Goal: Task Accomplishment & Management: Manage account settings

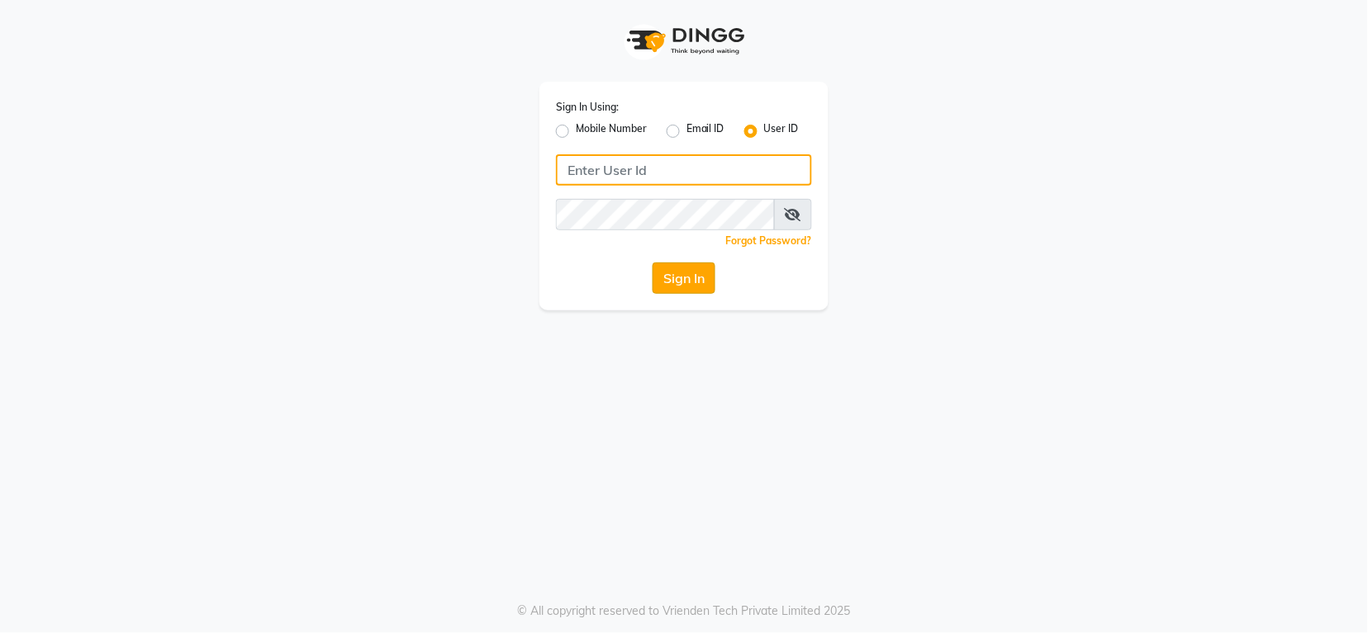
type input "groominggalore"
click at [683, 278] on button "Sign In" at bounding box center [683, 278] width 63 height 31
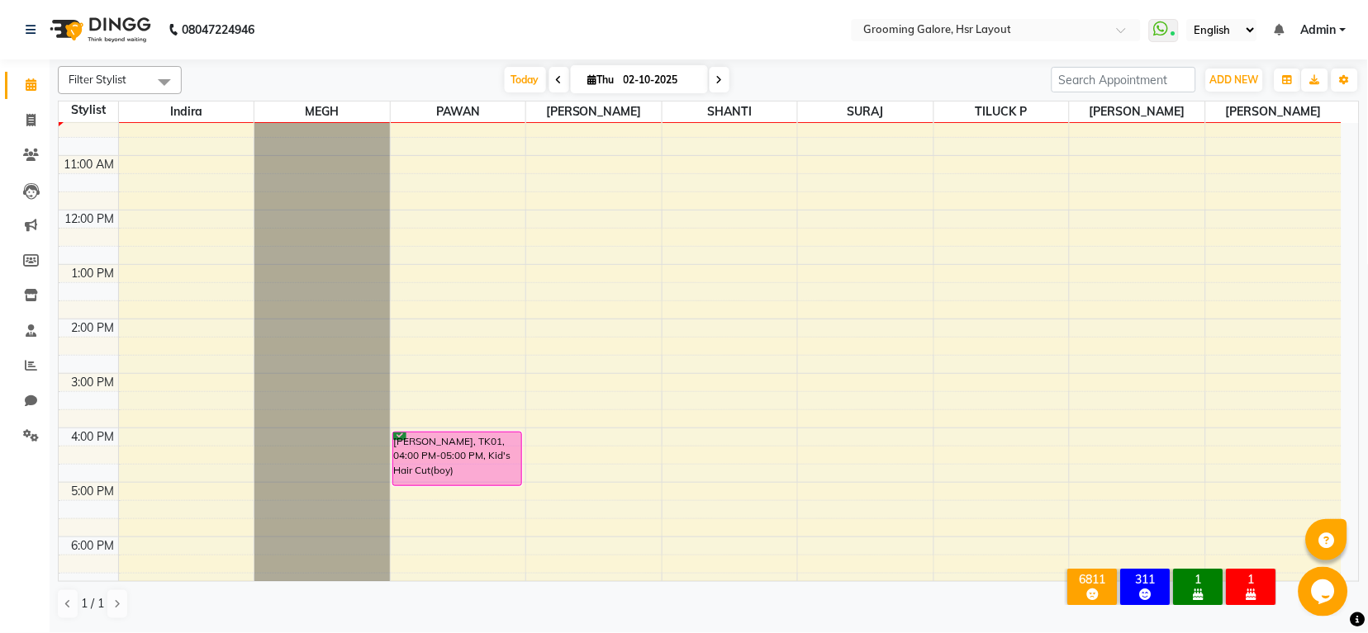
scroll to position [36, 0]
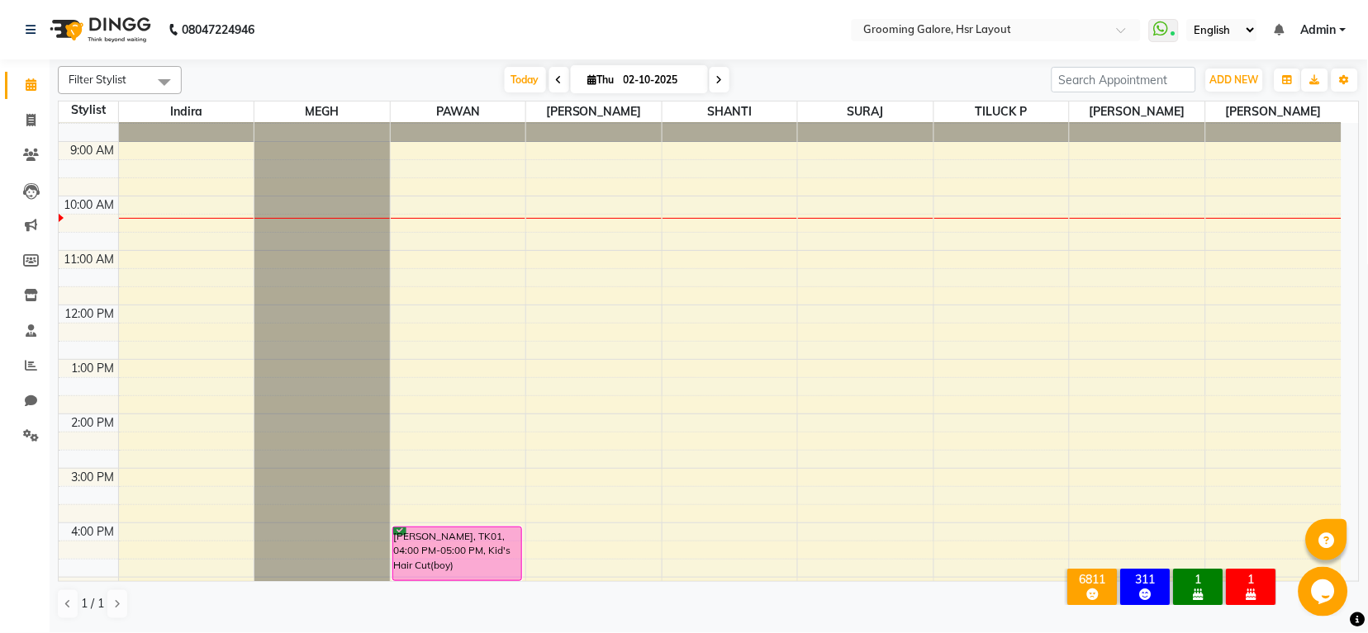
click at [721, 77] on span at bounding box center [719, 80] width 20 height 26
type input "03-10-2025"
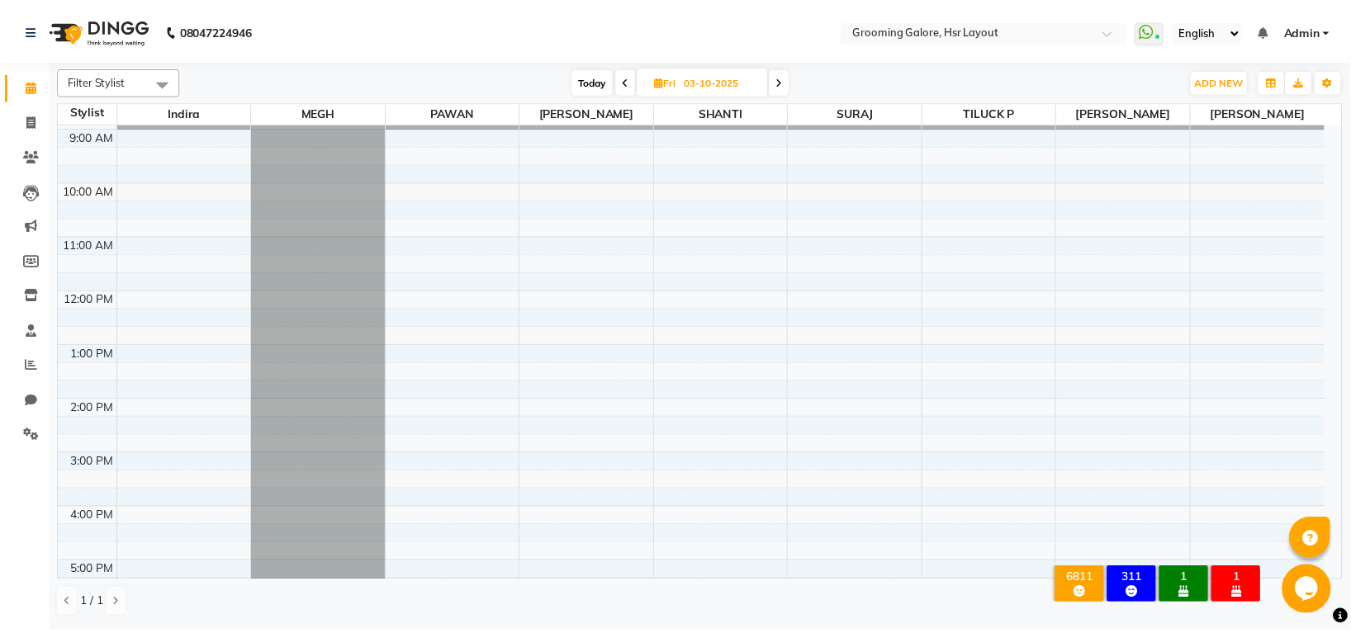
scroll to position [0, 0]
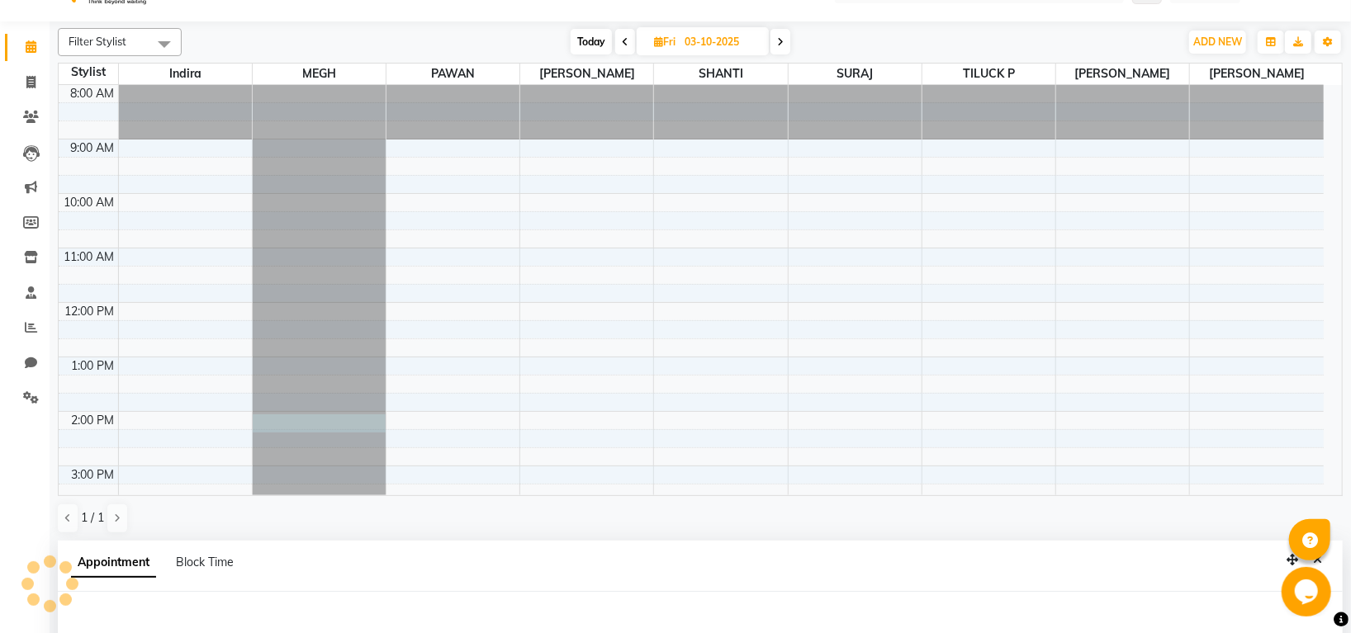
select select "45579"
select select "tentative"
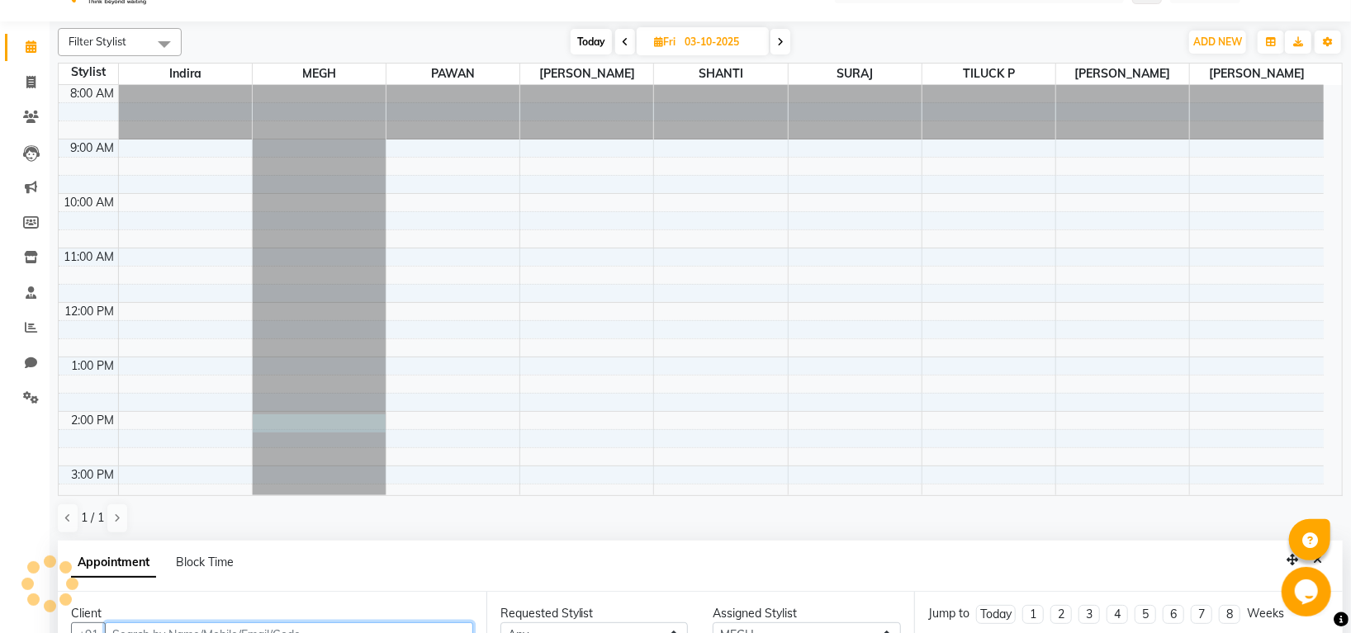
select select "840"
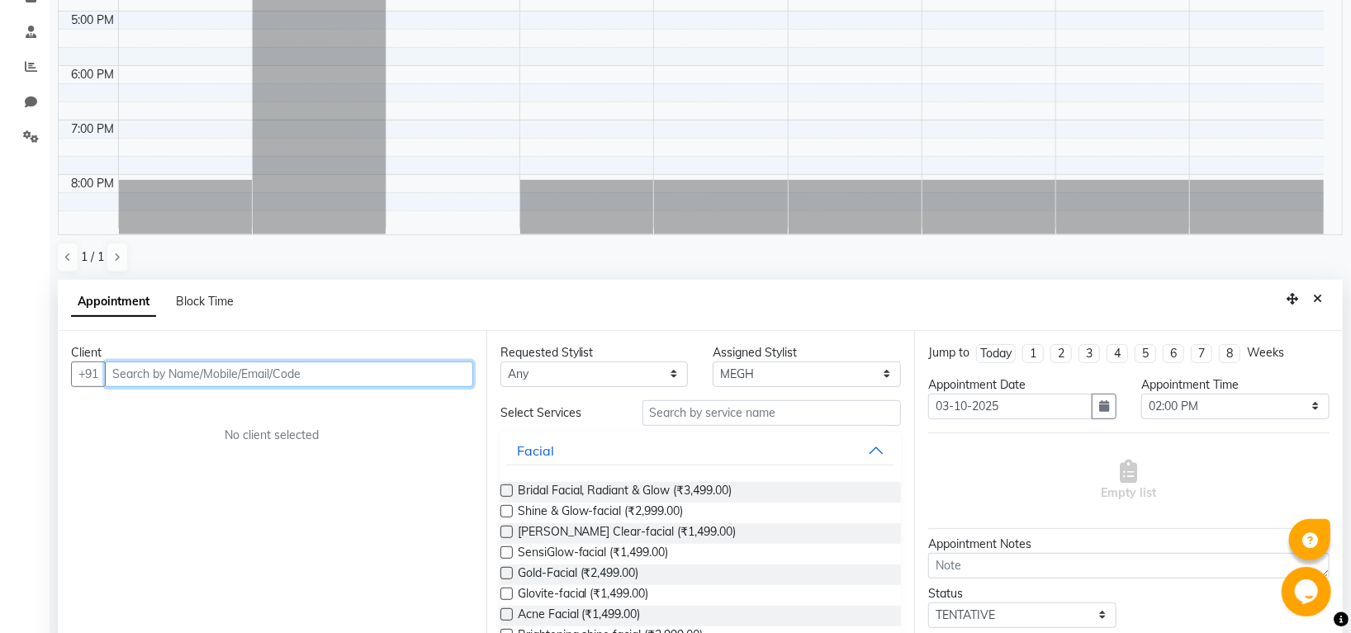
scroll to position [321, 0]
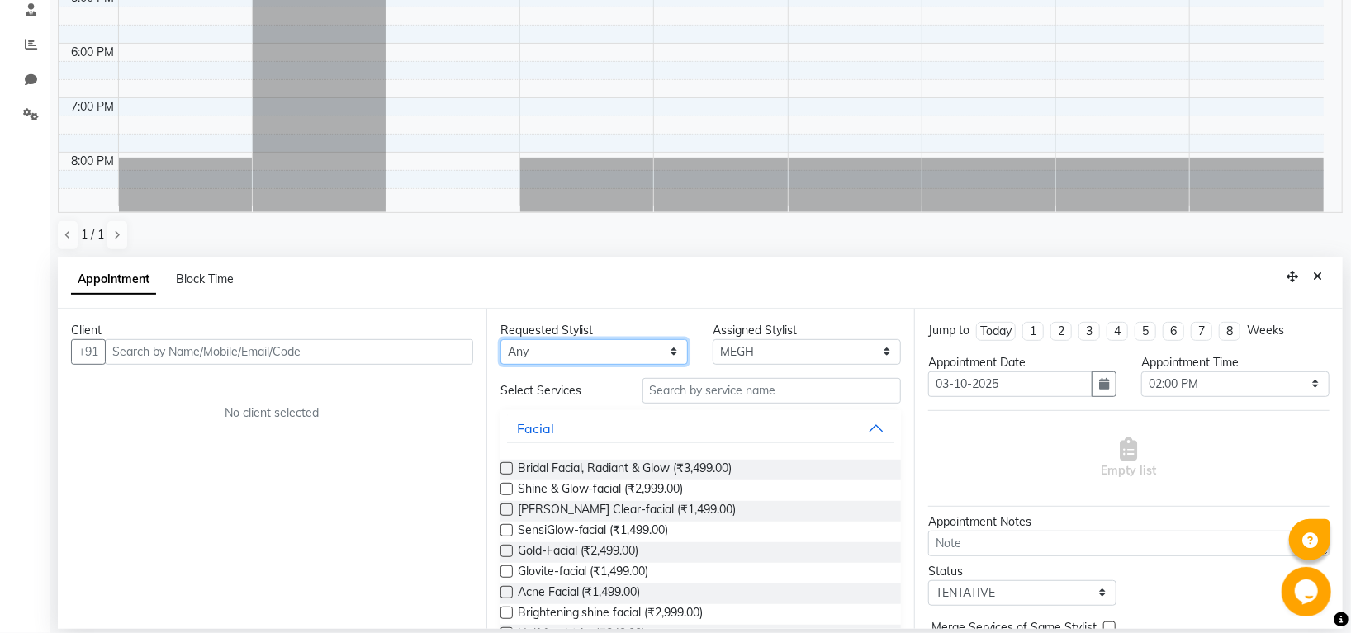
drag, startPoint x: 606, startPoint y: 347, endPoint x: 601, endPoint y: 355, distance: 9.6
click at [605, 347] on select "Any [PERSON_NAME] [PERSON_NAME] PAWAN [PERSON_NAME] SHANTI [PERSON_NAME] SURAJ …" at bounding box center [594, 352] width 188 height 26
select select "45579"
click at [500, 339] on select "Any [PERSON_NAME] [PERSON_NAME] PAWAN [PERSON_NAME] SHANTI [PERSON_NAME] SURAJ …" at bounding box center [594, 352] width 188 height 26
click at [692, 397] on input "text" at bounding box center [771, 391] width 259 height 26
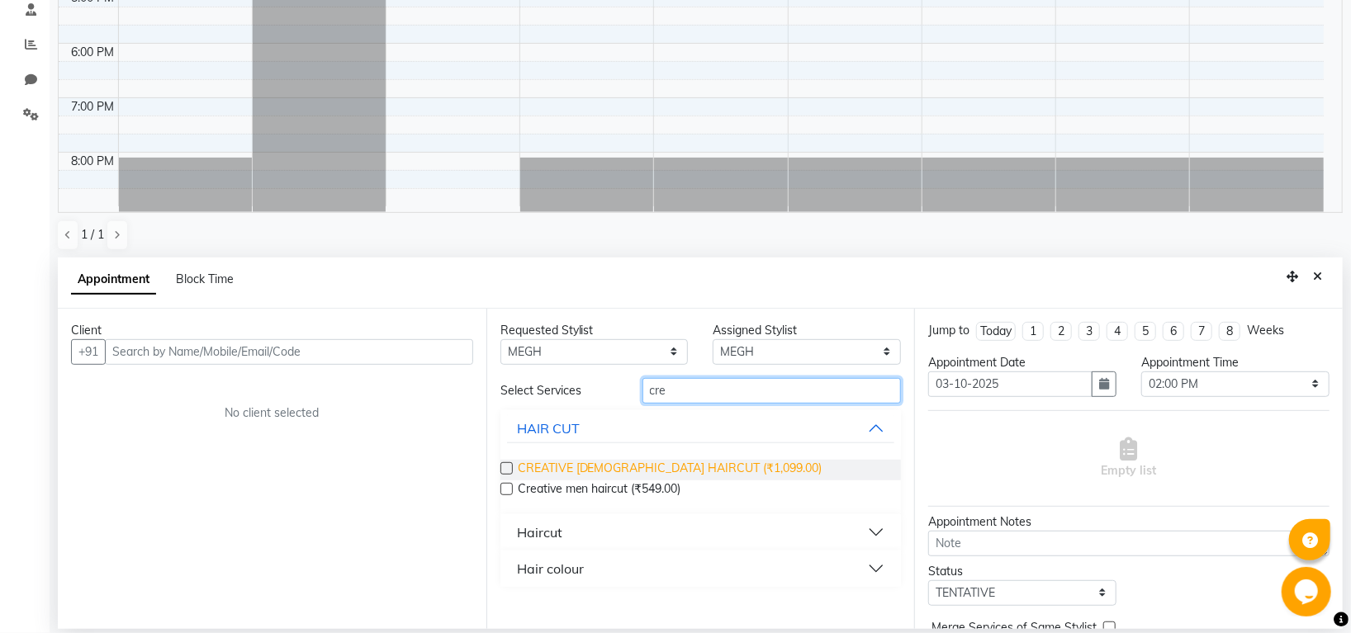
type input "cre"
click at [699, 468] on span "CREATIVE [DEMOGRAPHIC_DATA] HAIRCUT (₹1,099.00)" at bounding box center [670, 470] width 305 height 21
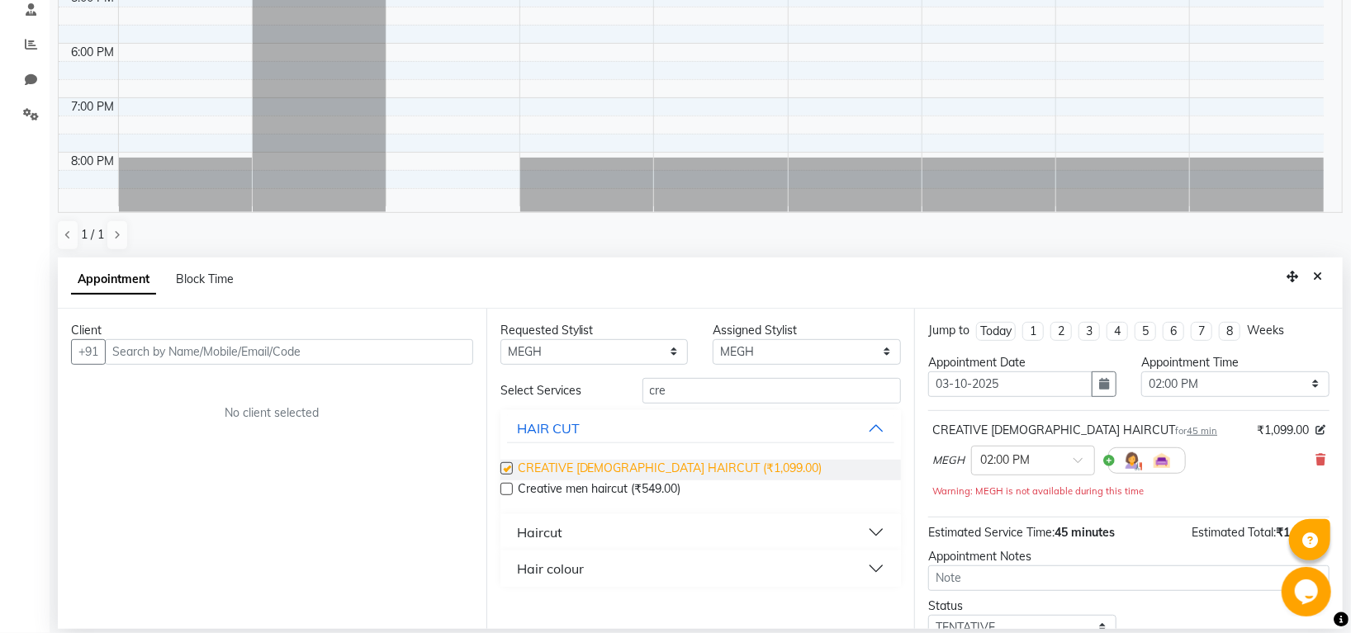
checkbox input "false"
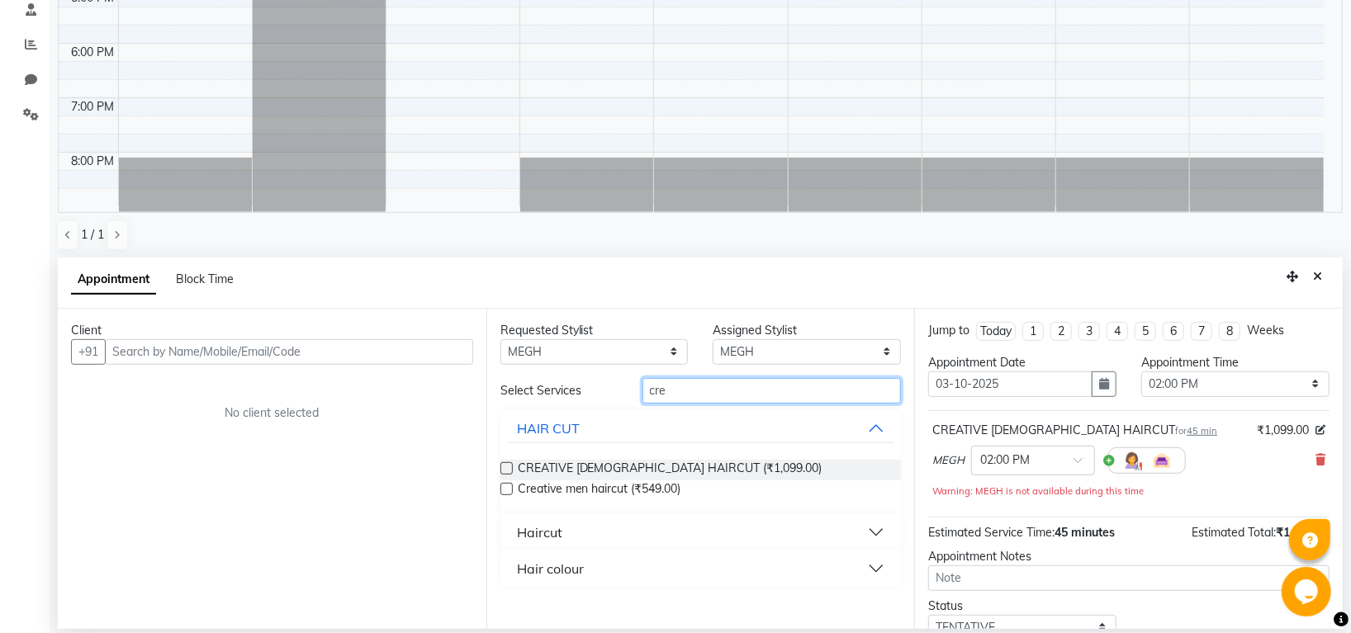
click at [707, 388] on input "cre" at bounding box center [771, 391] width 259 height 26
type input "c"
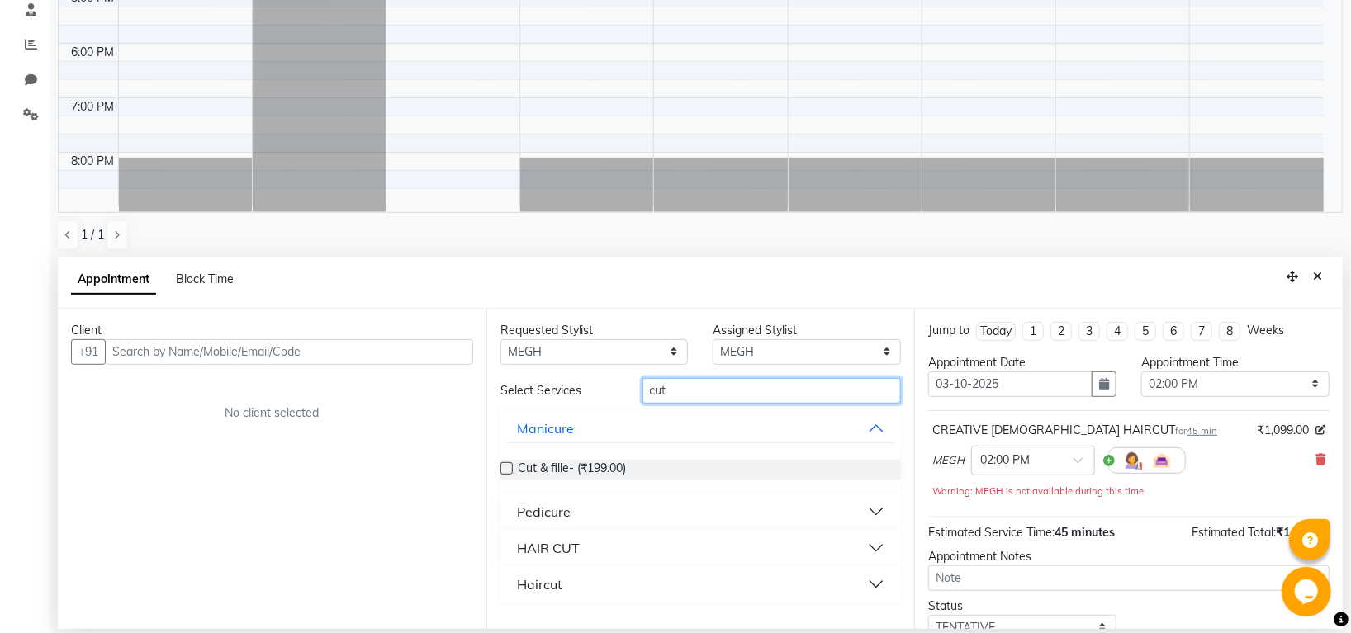
click at [685, 396] on input "cut" at bounding box center [771, 391] width 259 height 26
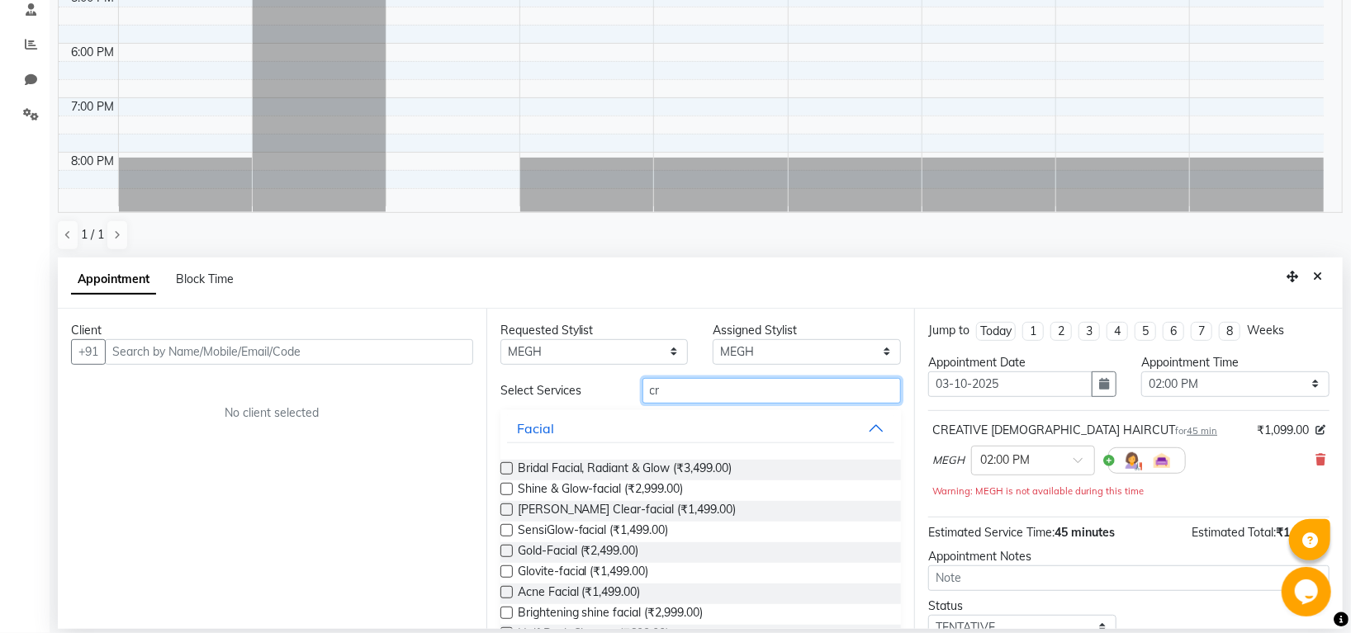
type input "cre"
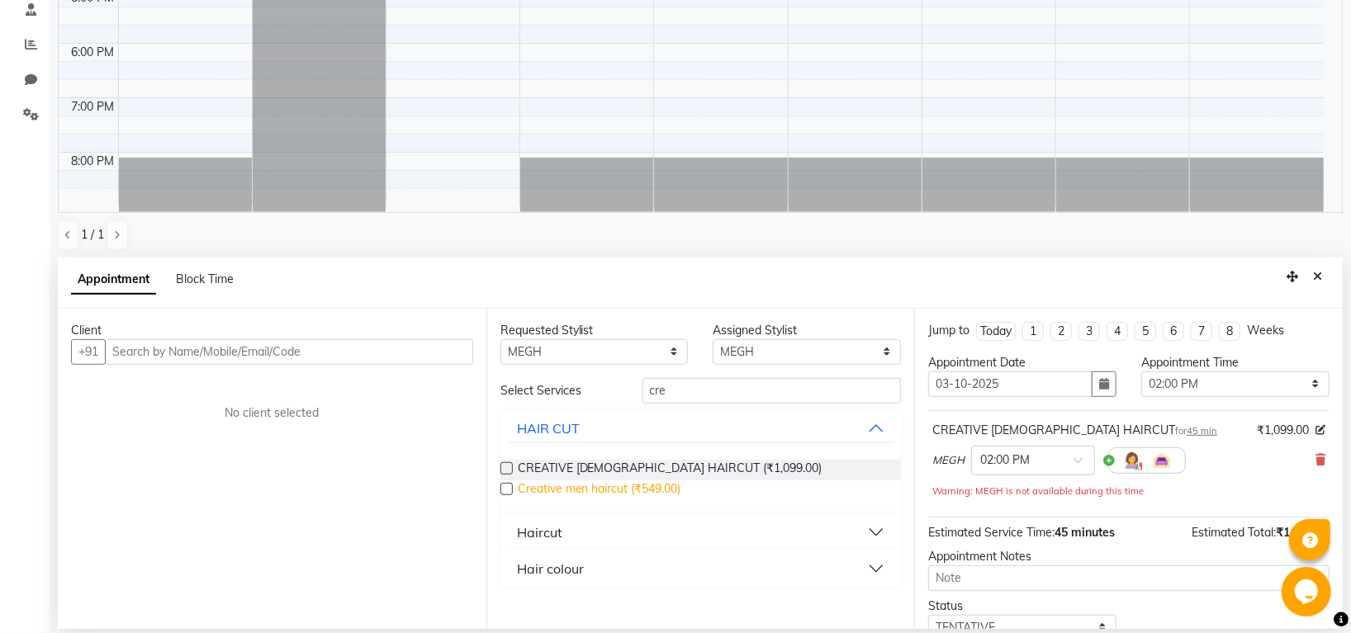
click at [666, 491] on span "Creative men haircut (₹549.00)" at bounding box center [600, 491] width 164 height 21
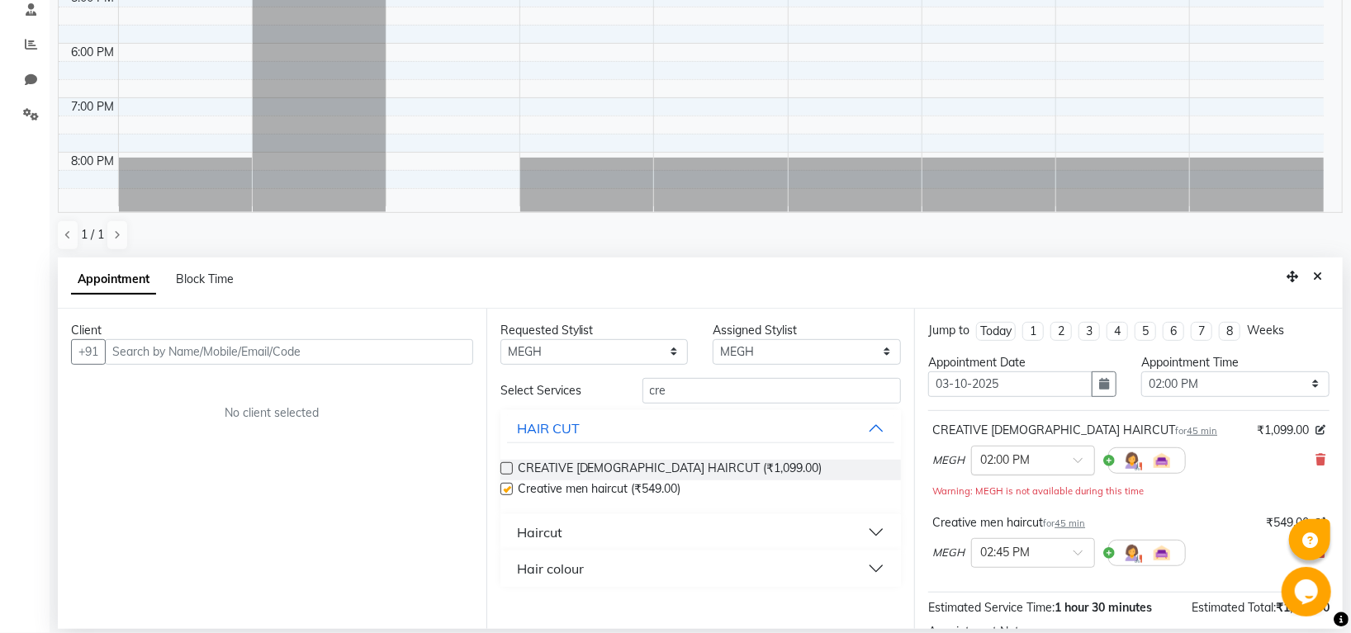
checkbox input "false"
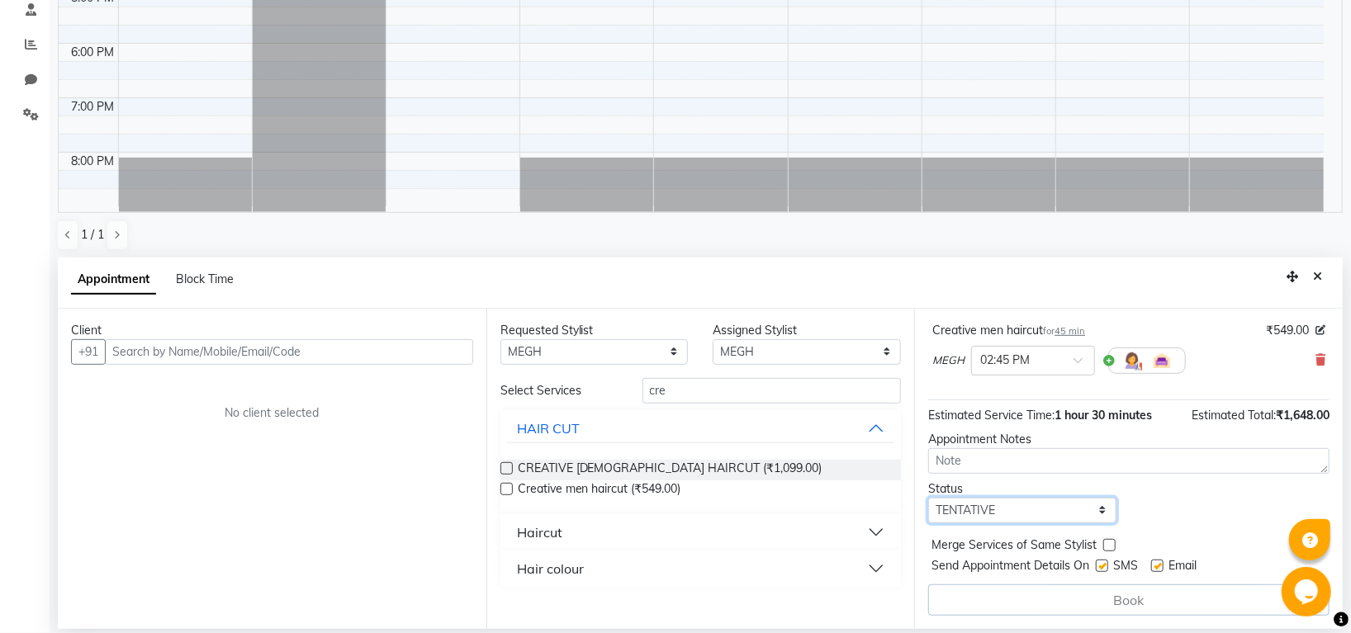
click at [1021, 507] on select "Select TENTATIVE CONFIRM UPCOMING" at bounding box center [1022, 511] width 188 height 26
select select "confirm booking"
click at [928, 498] on select "Select TENTATIVE CONFIRM UPCOMING" at bounding box center [1022, 511] width 188 height 26
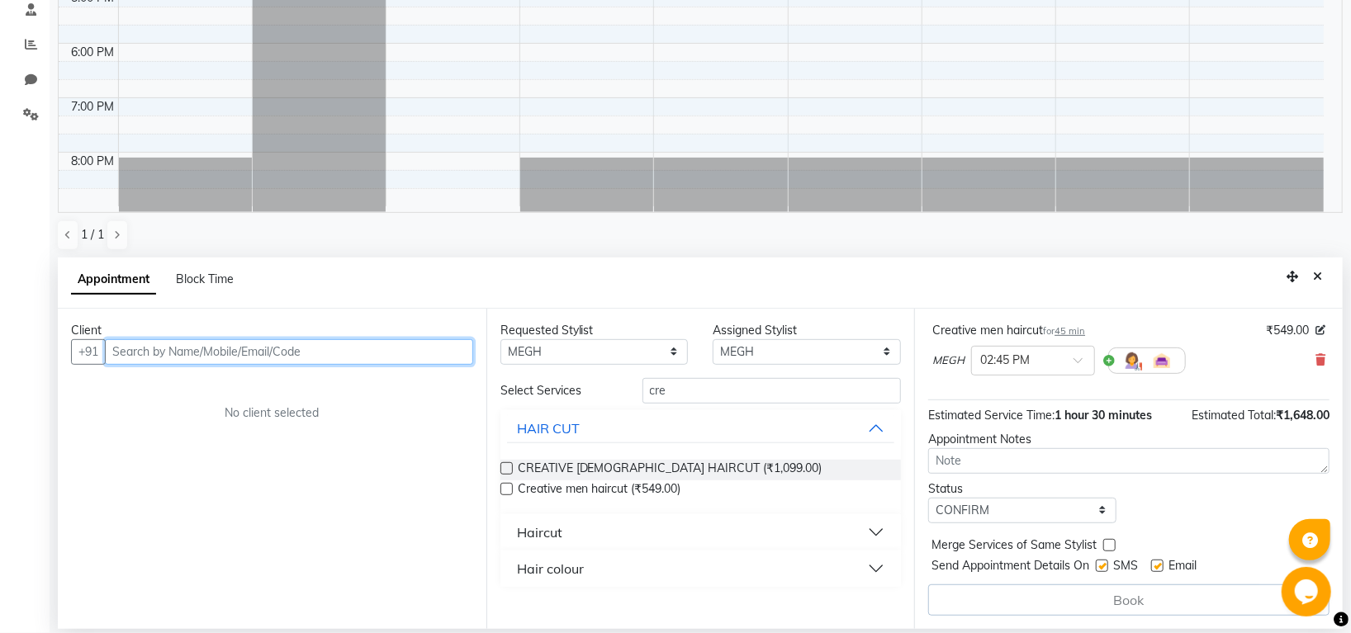
click at [338, 356] on input "text" at bounding box center [289, 352] width 368 height 26
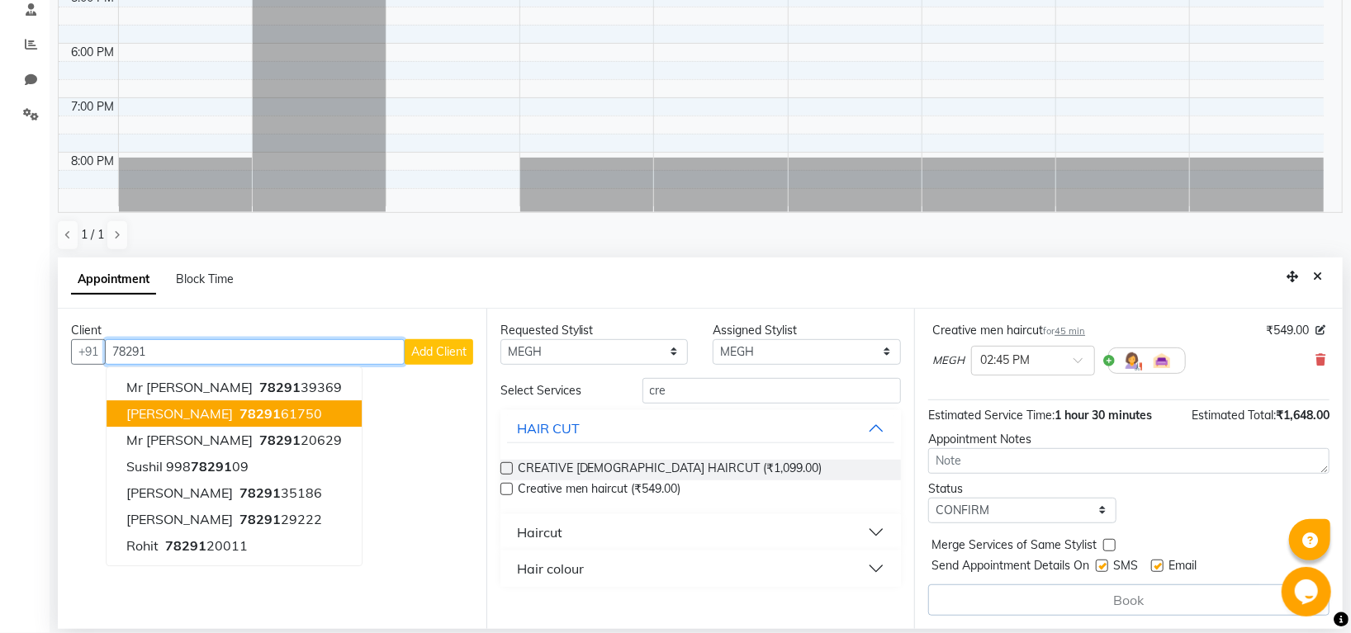
click at [321, 407] on ngb-highlight "78291 61750" at bounding box center [279, 413] width 86 height 17
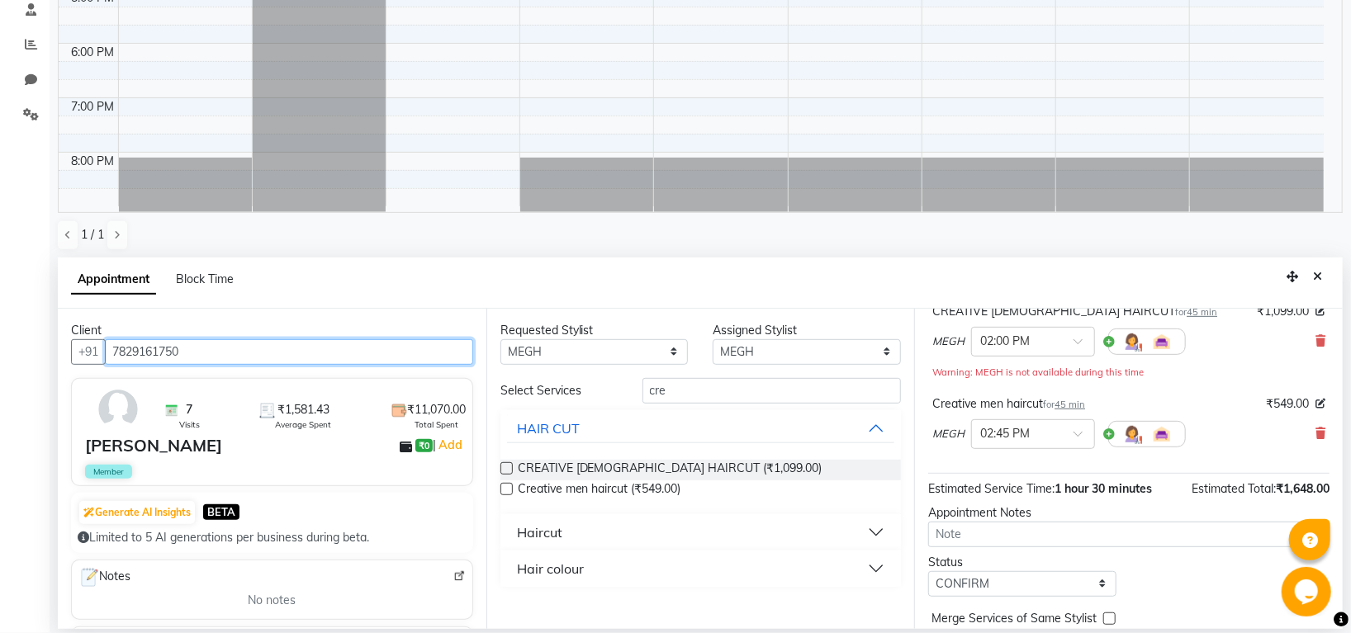
scroll to position [191, 0]
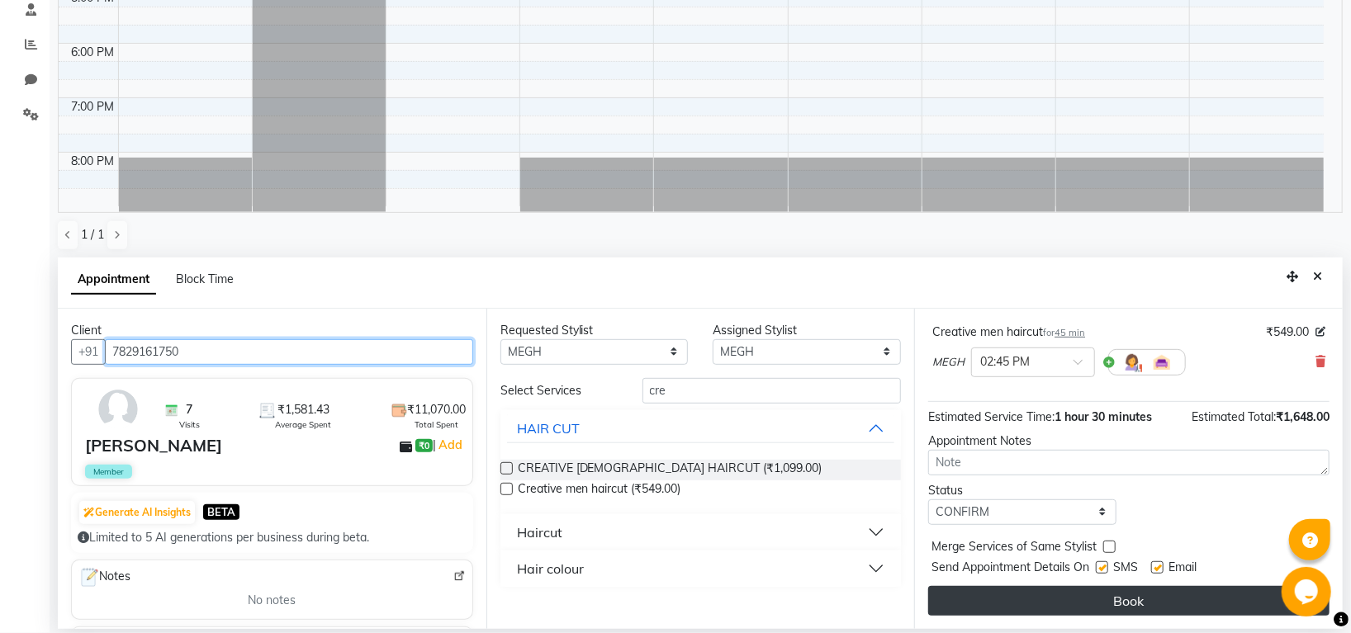
type input "7829161750"
click at [1158, 595] on button "Book" at bounding box center [1128, 601] width 401 height 30
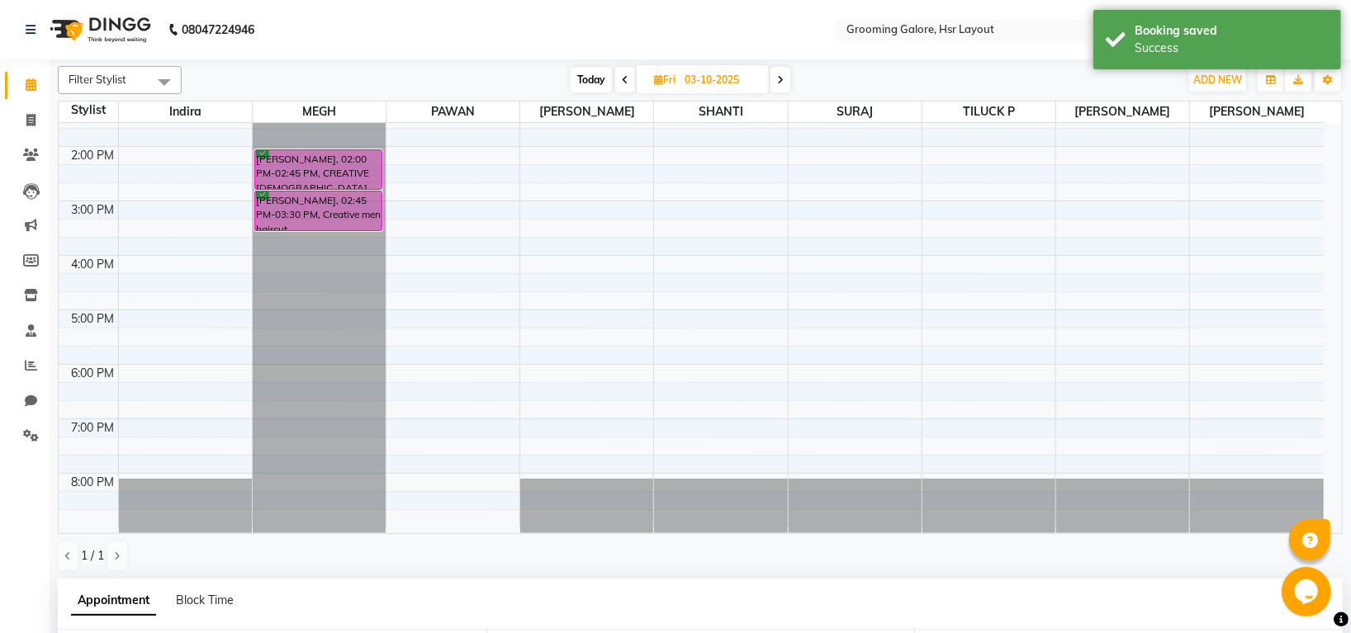
scroll to position [0, 0]
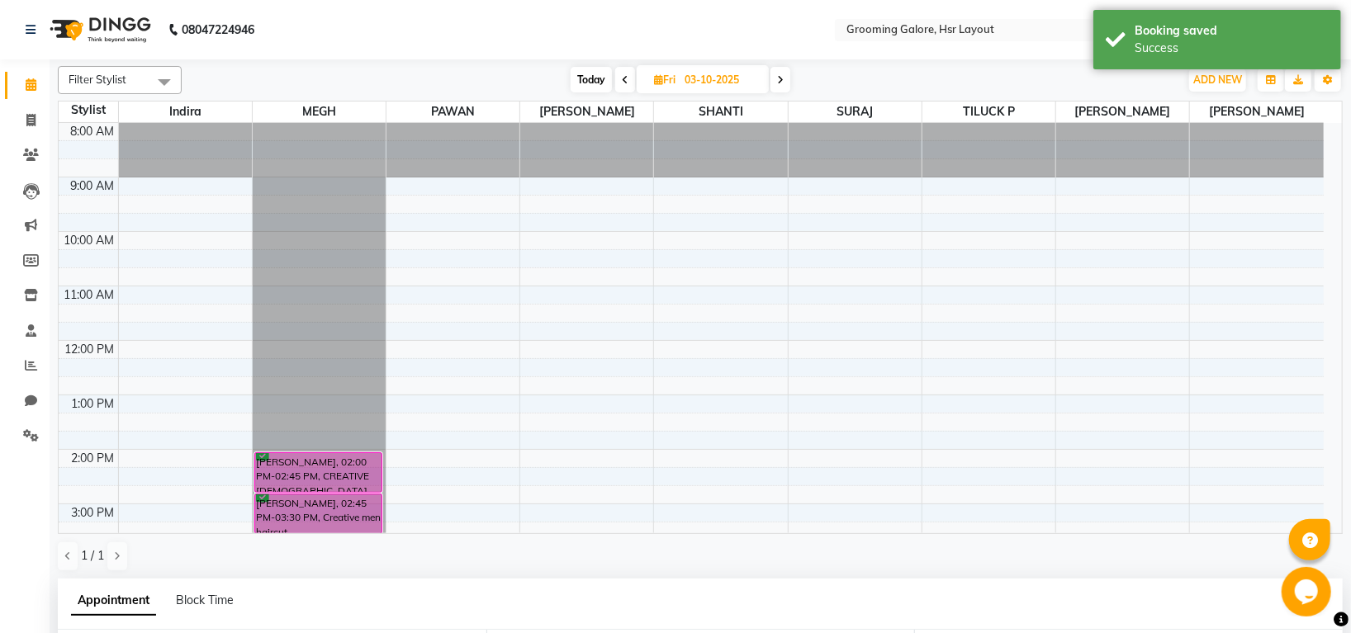
click at [615, 76] on span at bounding box center [625, 80] width 20 height 26
type input "02-10-2025"
select select "840"
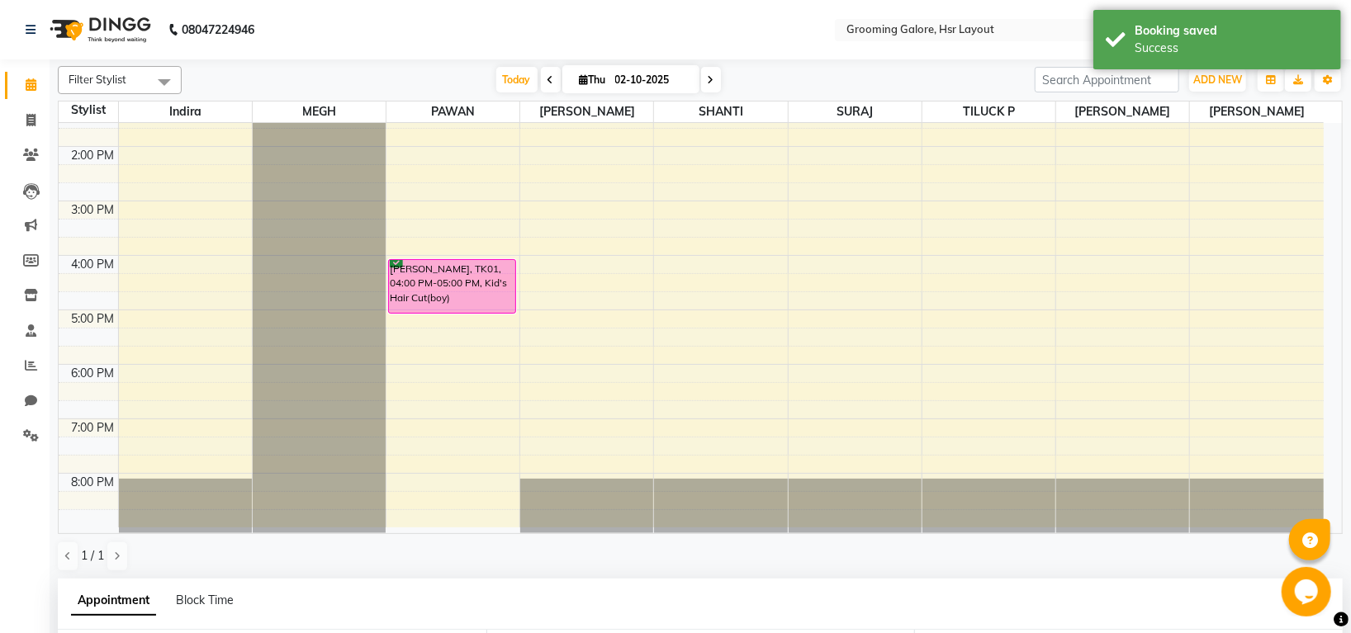
scroll to position [321, 0]
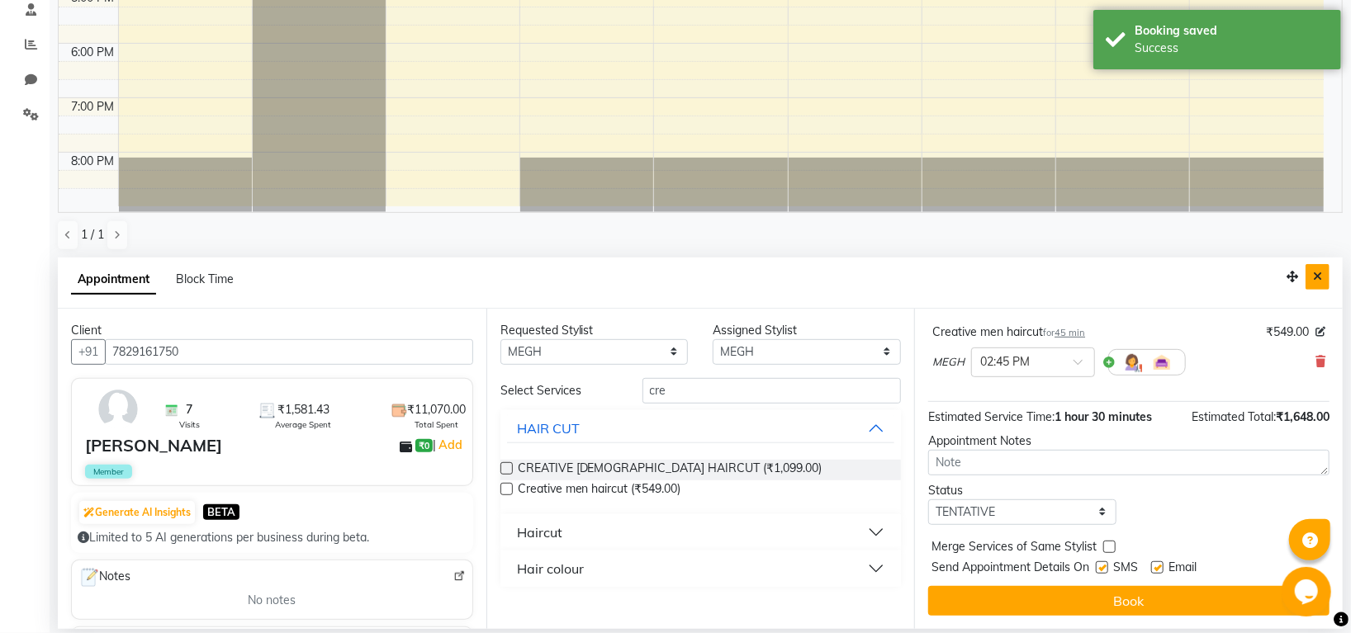
click at [1315, 276] on icon "Close" at bounding box center [1317, 277] width 9 height 12
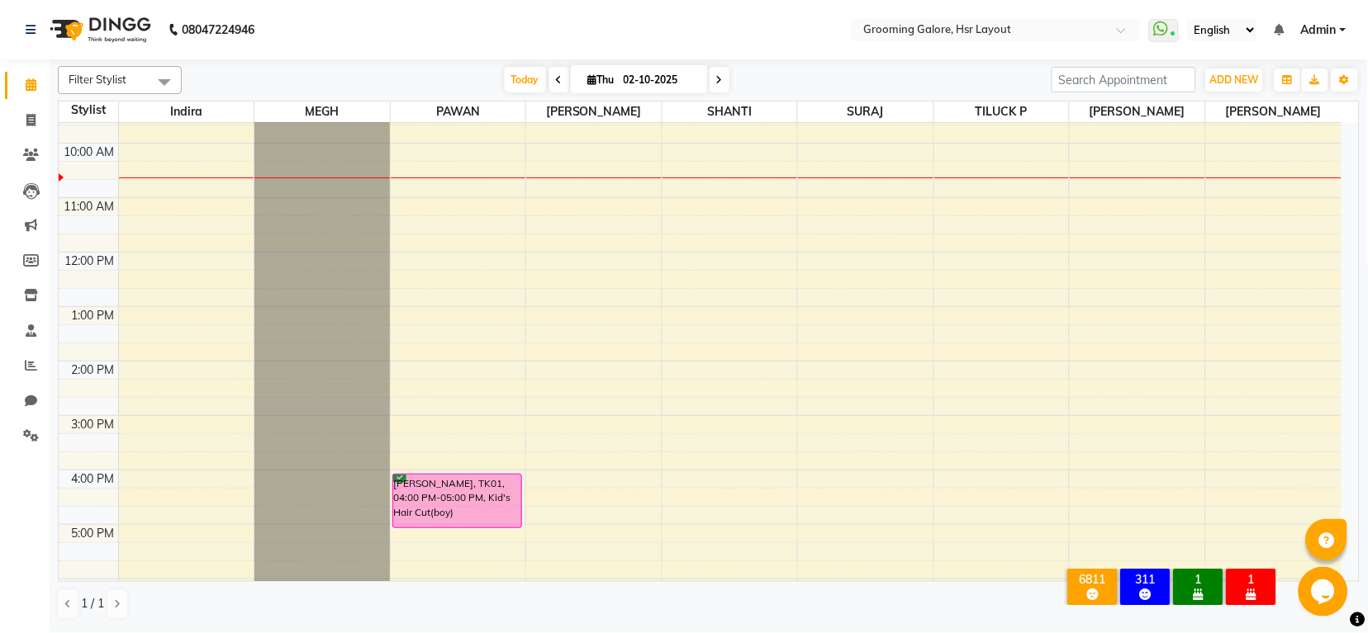
scroll to position [0, 0]
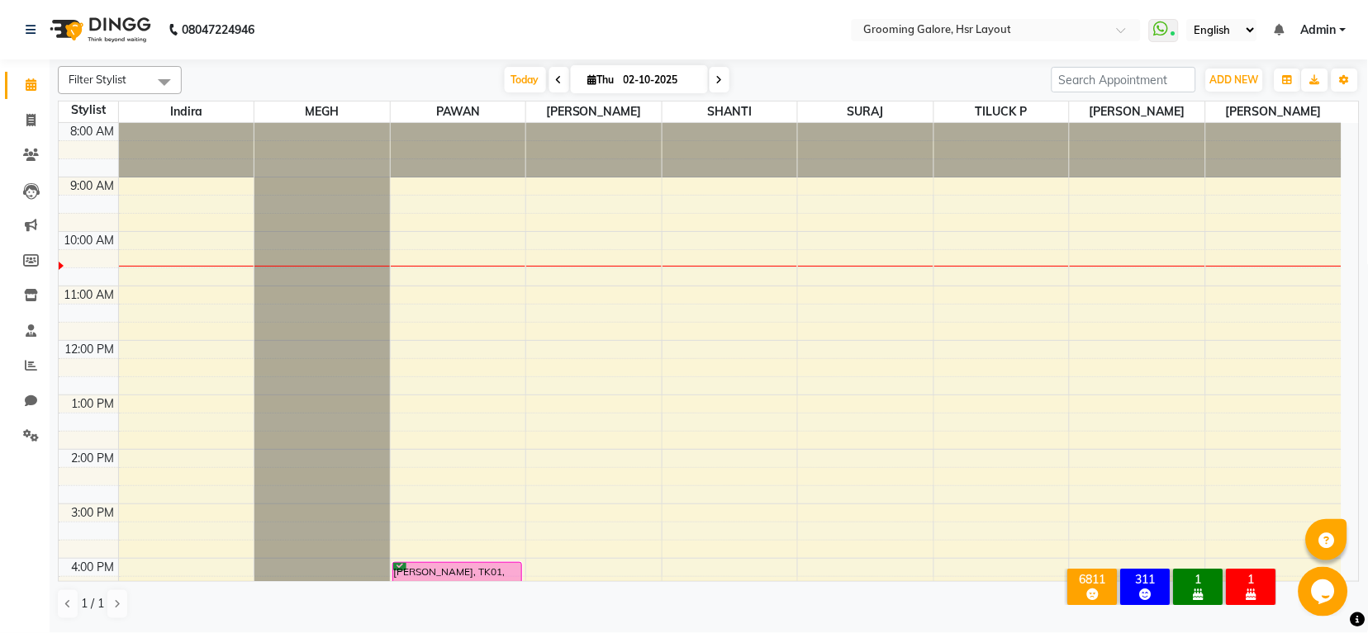
click at [721, 79] on span at bounding box center [719, 80] width 20 height 26
type input "03-10-2025"
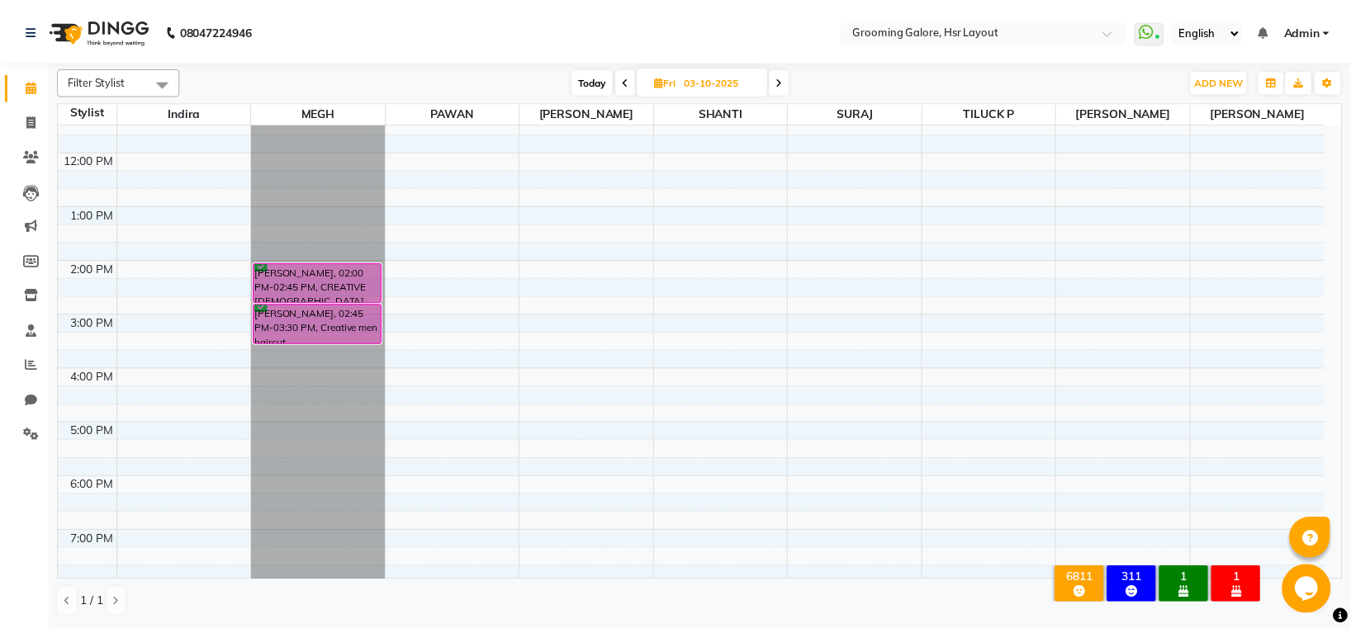
scroll to position [256, 0]
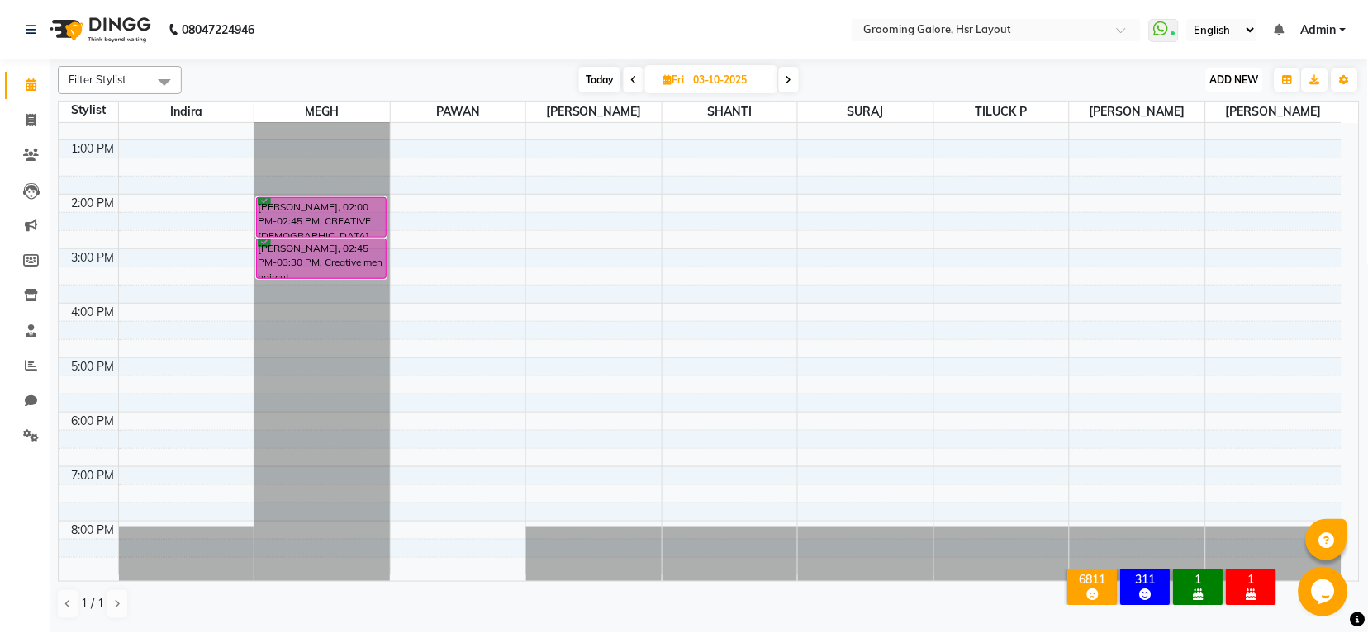
click at [1241, 72] on button "ADD NEW Toggle Dropdown" at bounding box center [1234, 80] width 57 height 23
click at [1194, 110] on button "Add Appointment" at bounding box center [1197, 111] width 130 height 21
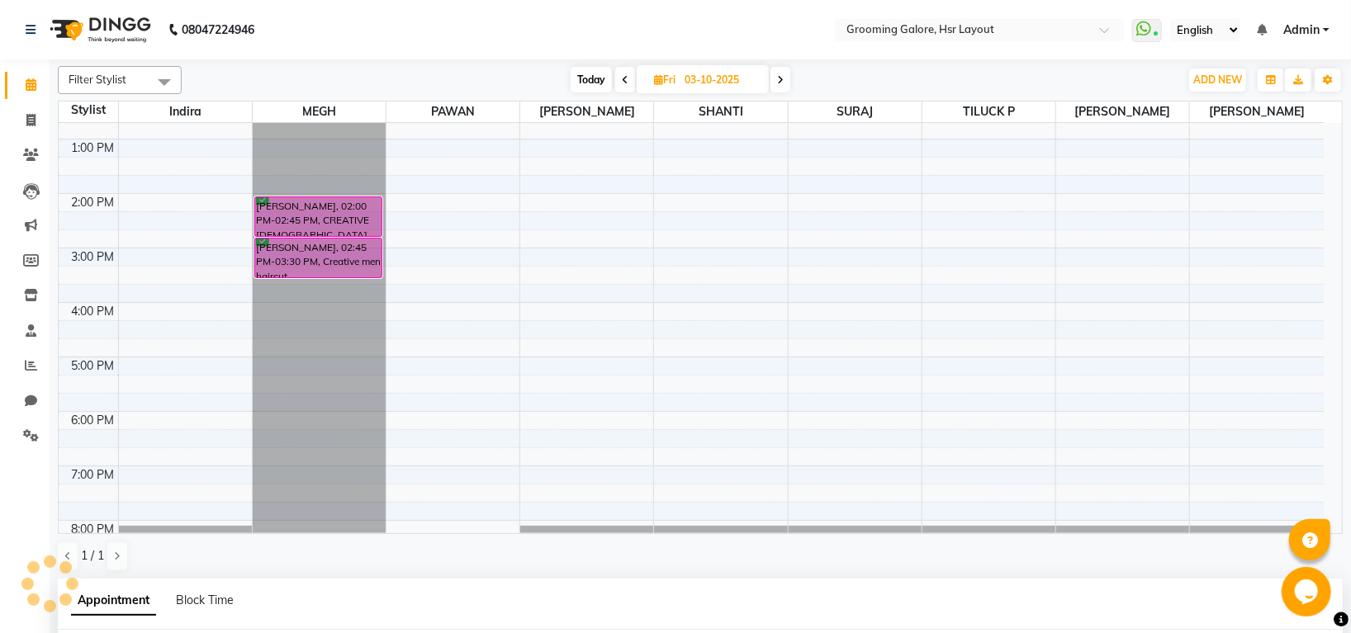
scroll to position [166, 0]
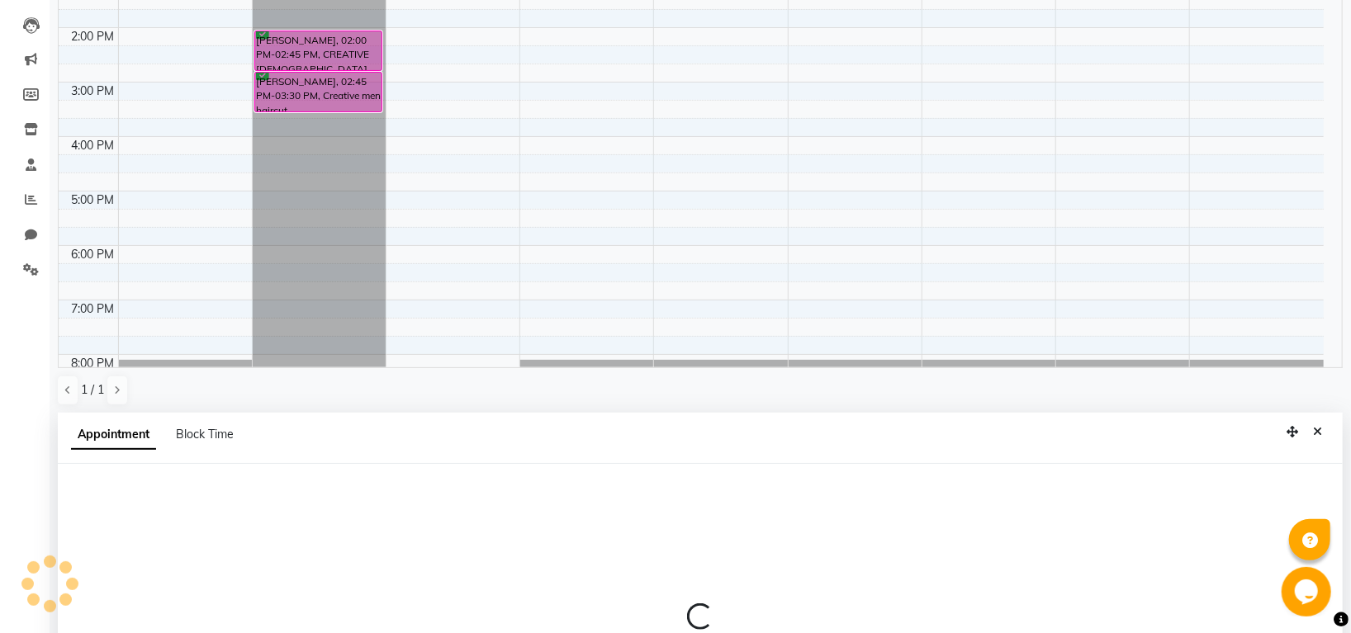
select select "540"
select select "tentative"
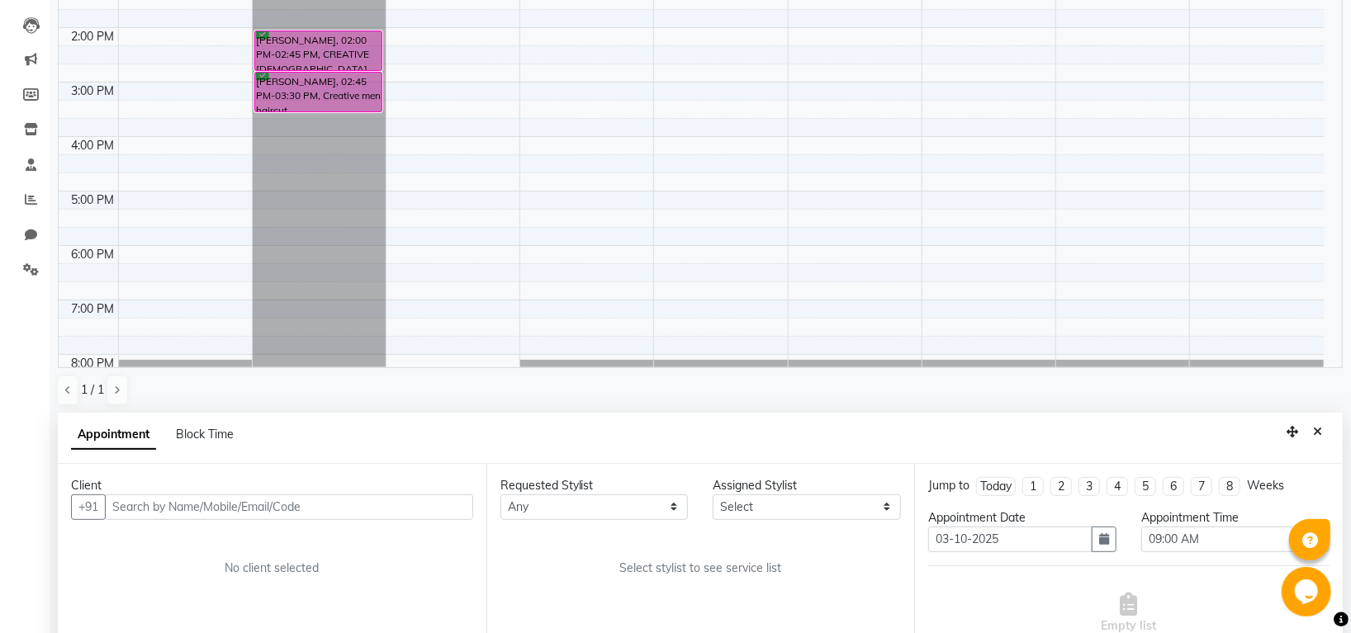
scroll to position [304, 0]
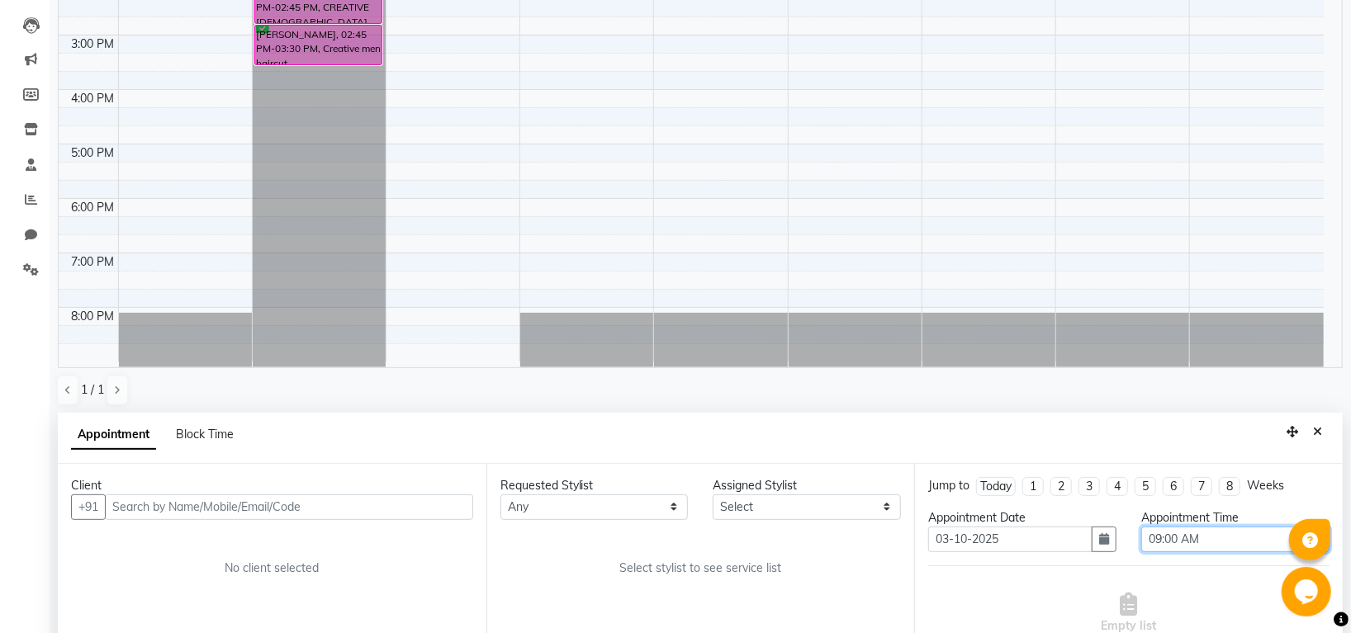
click at [1204, 535] on select "Select 09:00 AM 09:15 AM 09:30 AM 09:45 AM 10:00 AM 10:15 AM 10:30 AM 10:45 AM …" at bounding box center [1235, 540] width 188 height 26
select select "1110"
click at [1141, 527] on select "Select 09:00 AM 09:15 AM 09:30 AM 09:45 AM 10:00 AM 10:15 AM 10:30 AM 10:45 AM …" at bounding box center [1235, 540] width 188 height 26
click at [616, 497] on select "Any [PERSON_NAME] [PERSON_NAME] PAWAN [PERSON_NAME] SHANTI [PERSON_NAME] SURAJ …" at bounding box center [594, 508] width 188 height 26
select select "45579"
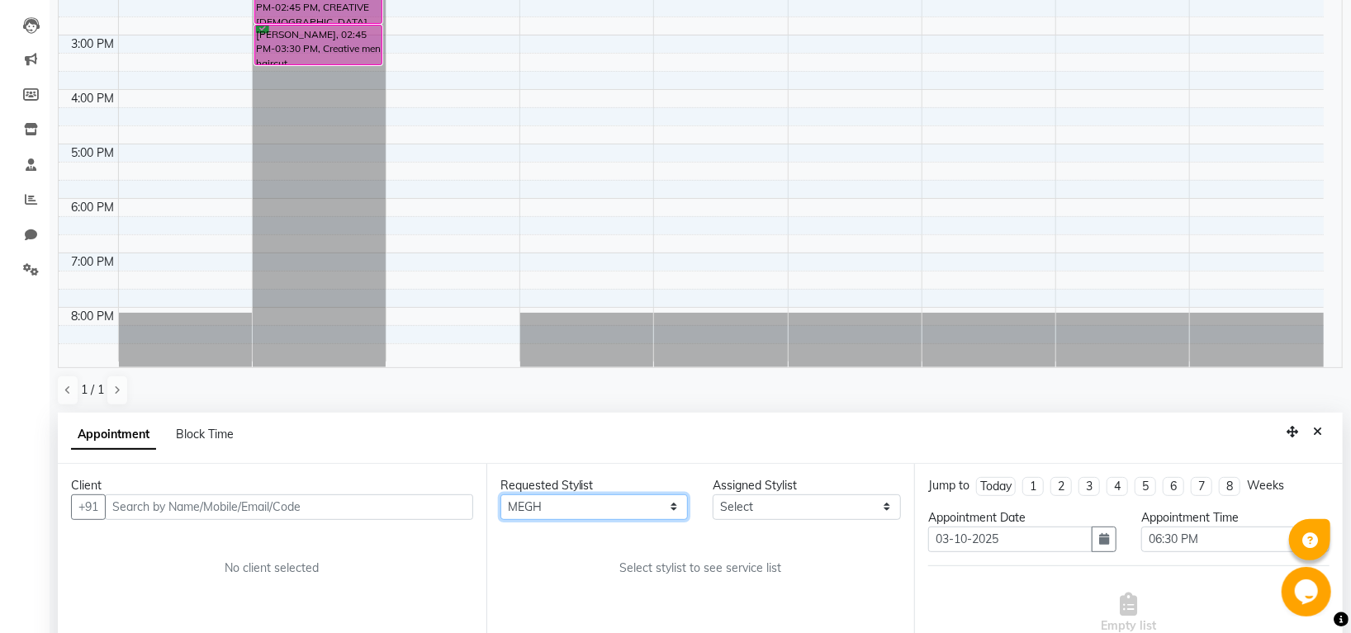
click at [500, 495] on select "Any [PERSON_NAME] [PERSON_NAME] PAWAN [PERSON_NAME] SHANTI [PERSON_NAME] SURAJ …" at bounding box center [594, 508] width 188 height 26
select select "45579"
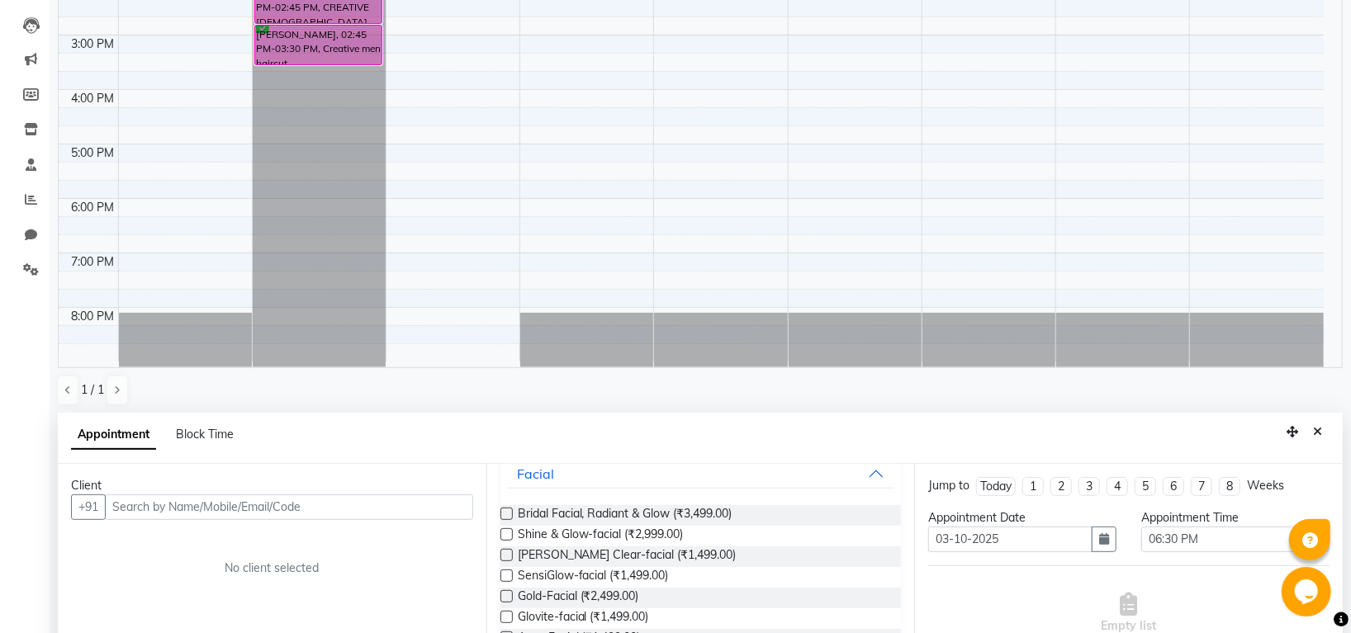
scroll to position [0, 0]
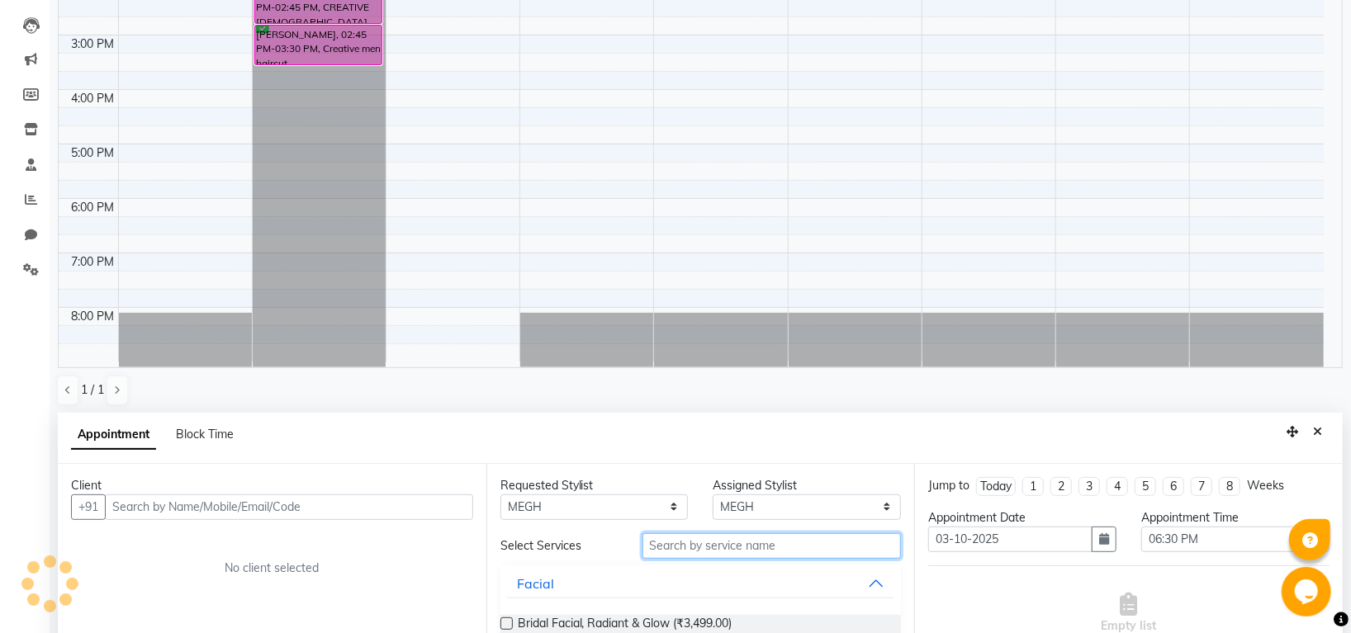
click at [674, 552] on input "text" at bounding box center [771, 546] width 259 height 26
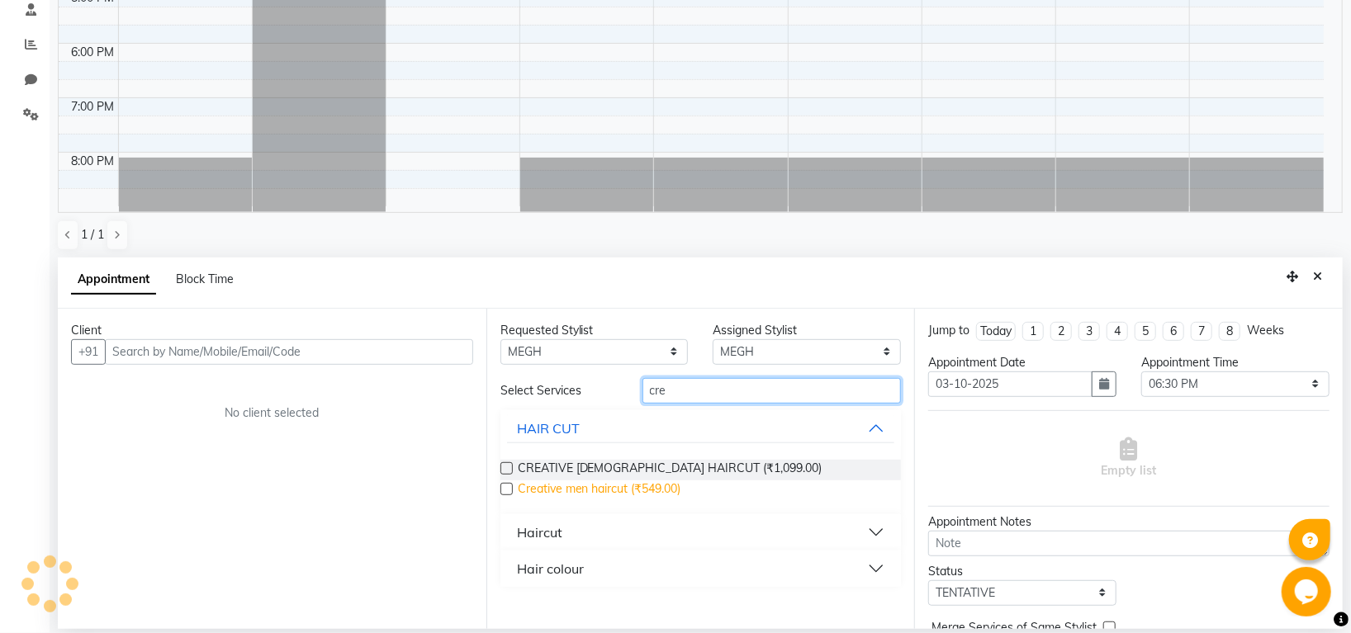
type input "cre"
click at [664, 490] on span "Creative men haircut (₹549.00)" at bounding box center [600, 491] width 164 height 21
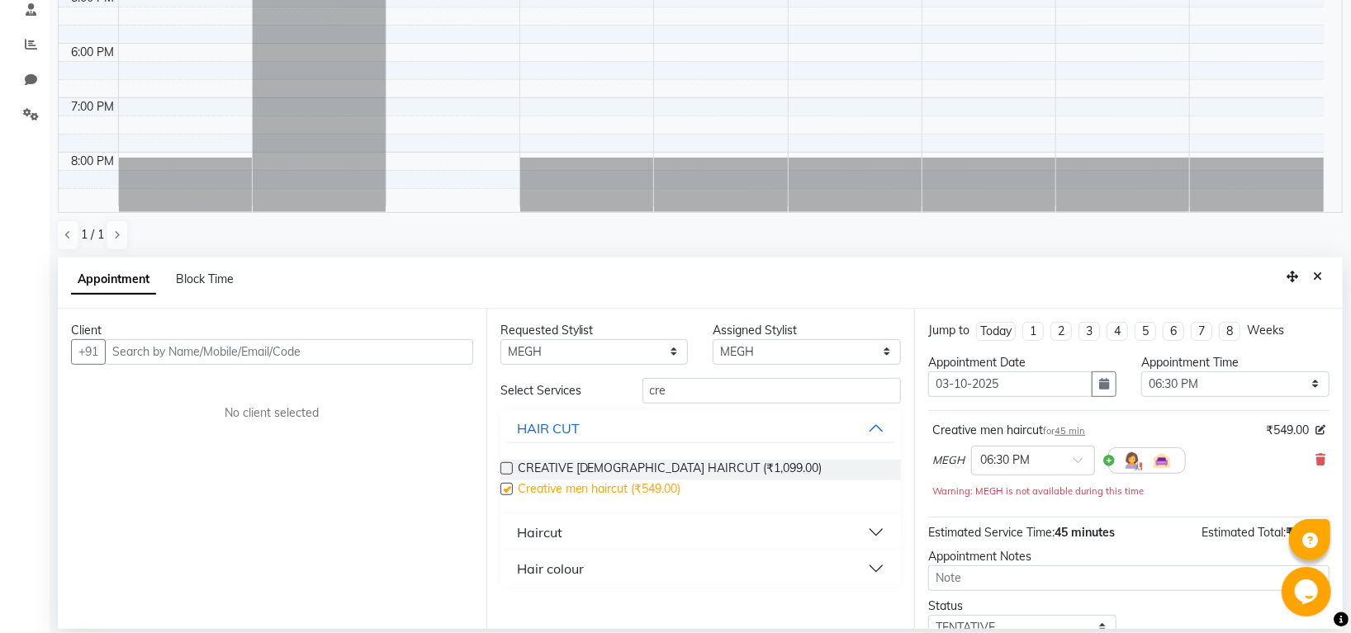
checkbox input "false"
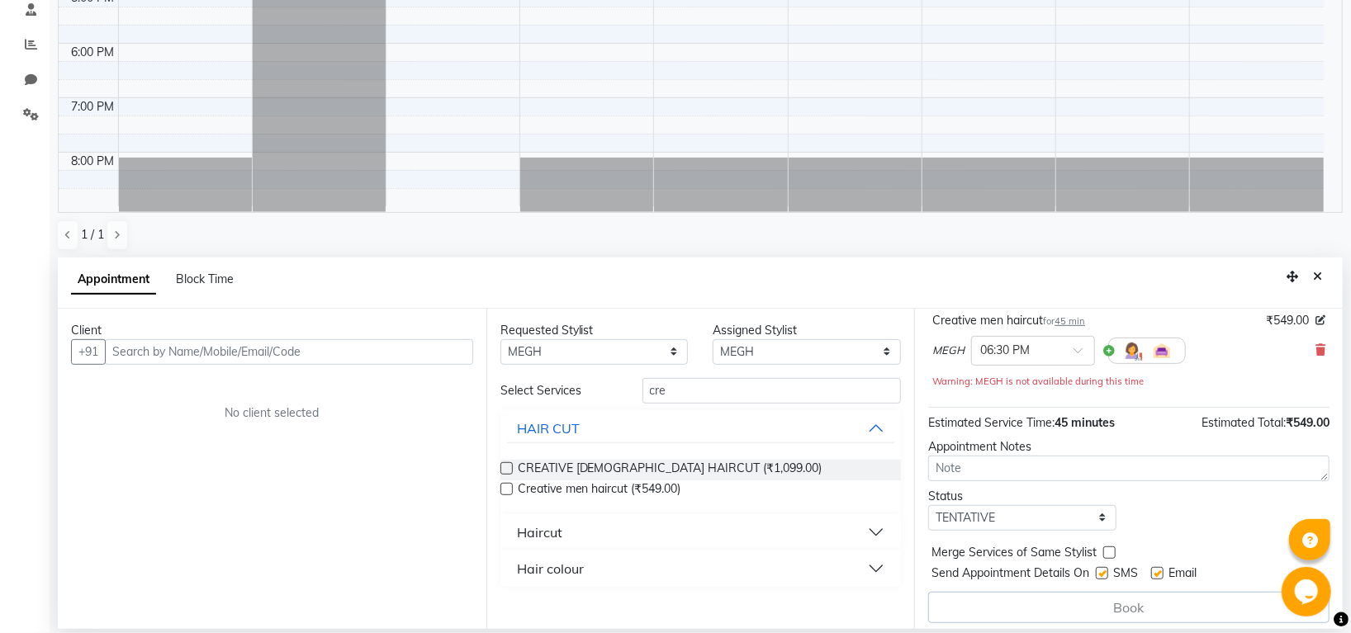
scroll to position [118, 0]
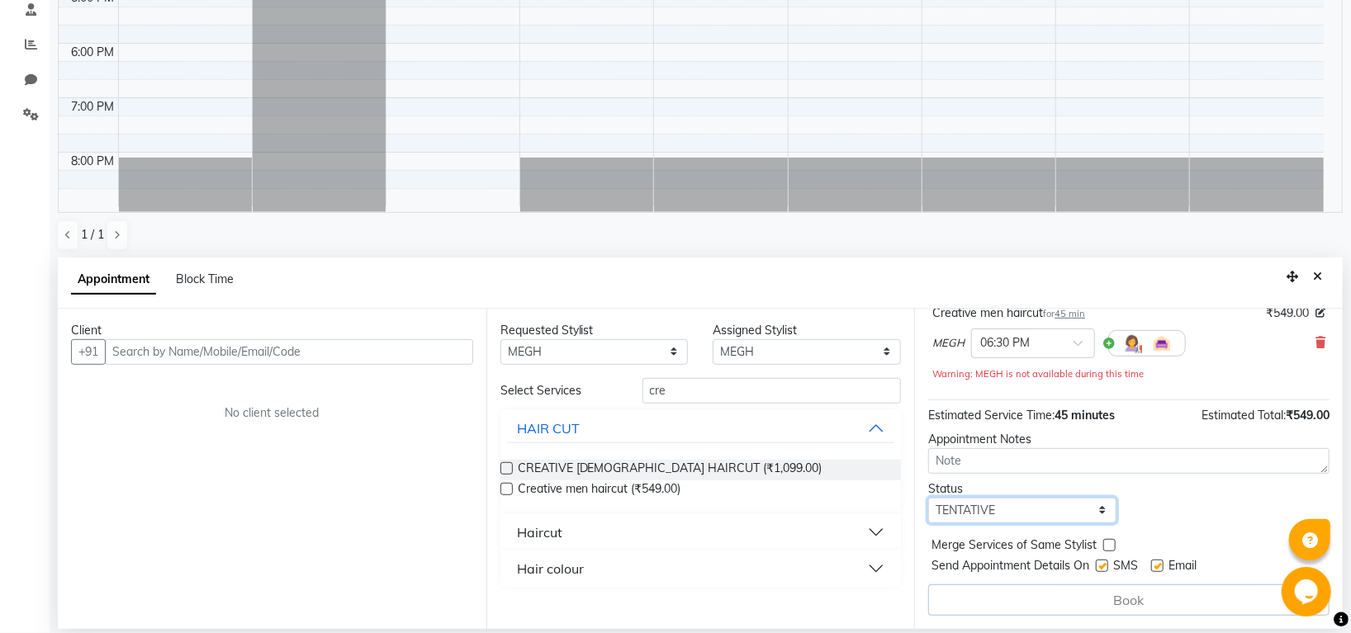
click at [1010, 510] on select "Select TENTATIVE CONFIRM UPCOMING" at bounding box center [1022, 511] width 188 height 26
select select "confirm booking"
click at [928, 498] on select "Select TENTATIVE CONFIRM UPCOMING" at bounding box center [1022, 511] width 188 height 26
click at [329, 332] on div "Client" at bounding box center [272, 330] width 402 height 17
click at [329, 336] on div "Client" at bounding box center [272, 330] width 402 height 17
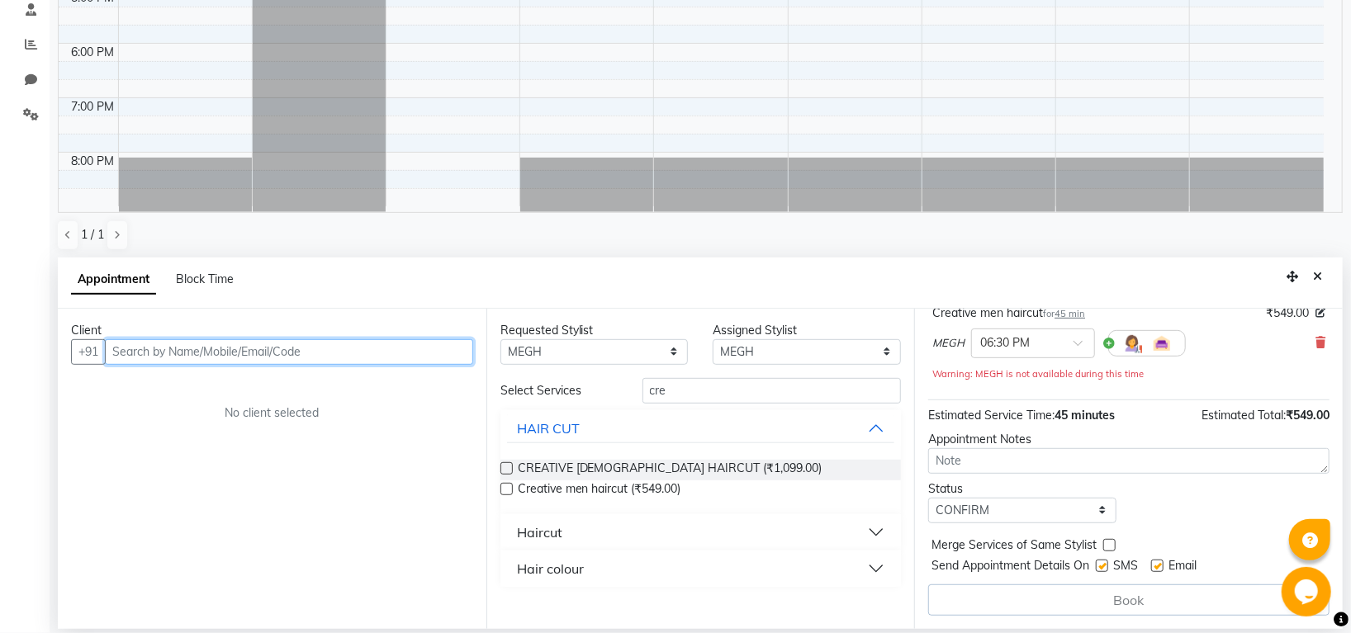
click at [328, 348] on input "text" at bounding box center [289, 352] width 368 height 26
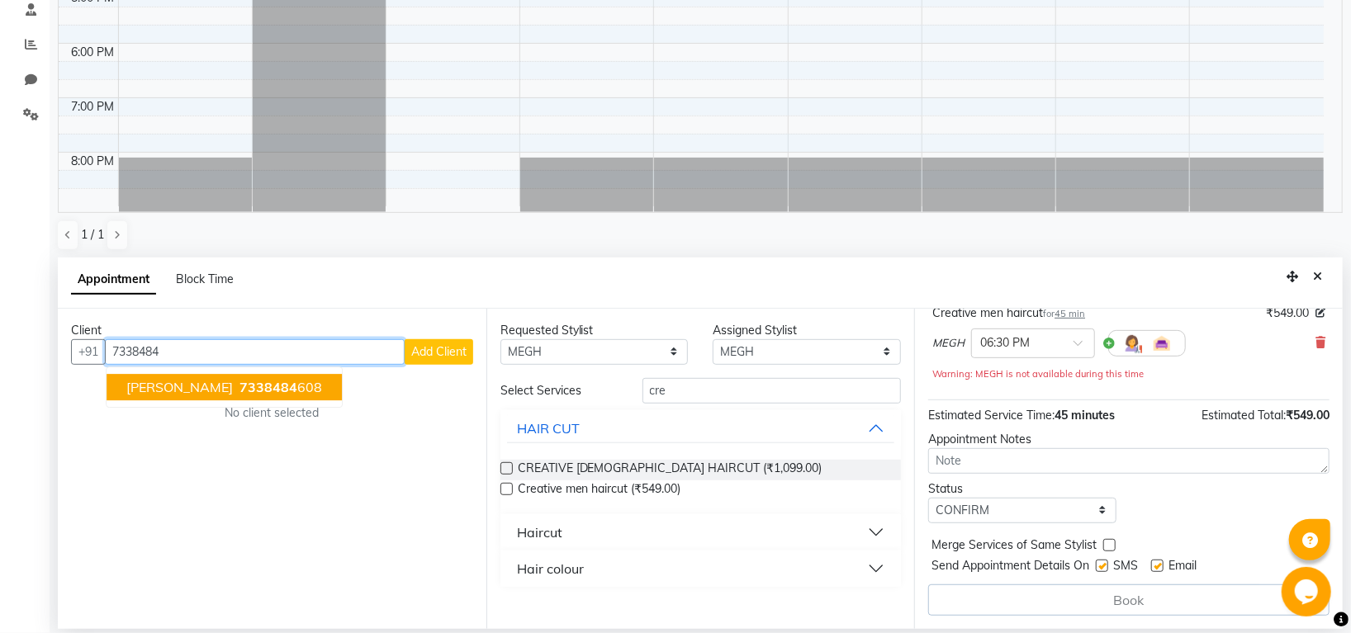
click at [244, 398] on button "[PERSON_NAME] 7338484 608" at bounding box center [224, 387] width 235 height 26
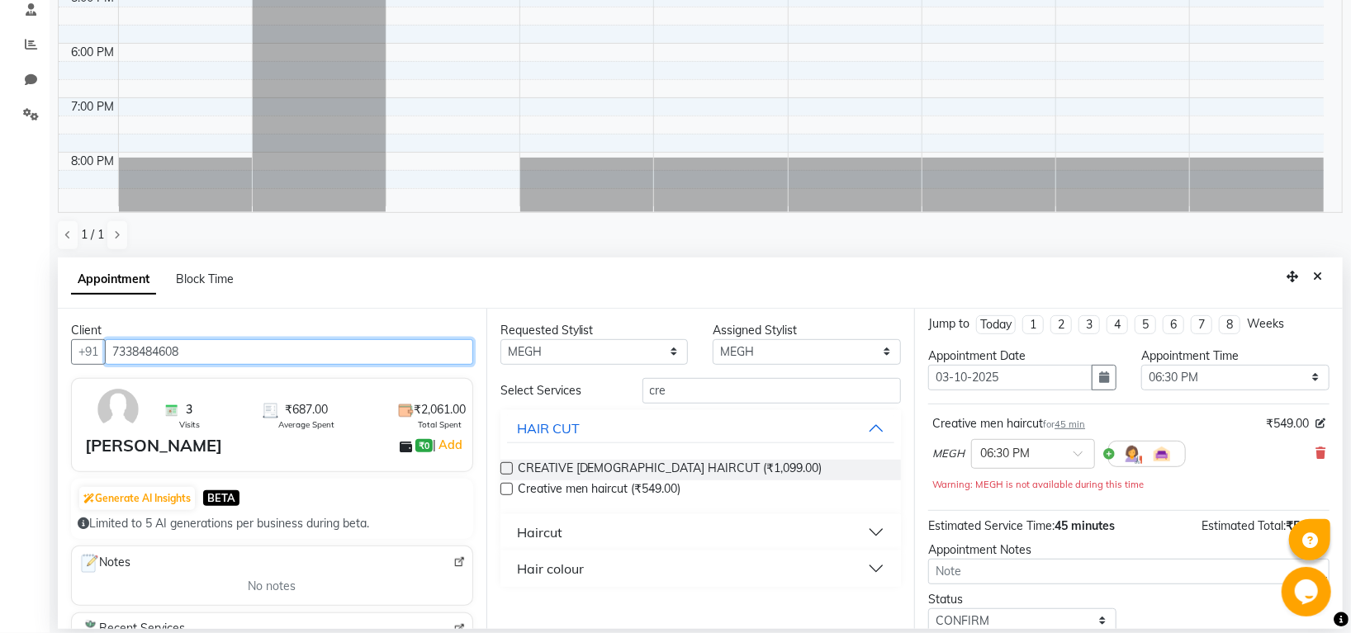
scroll to position [116, 0]
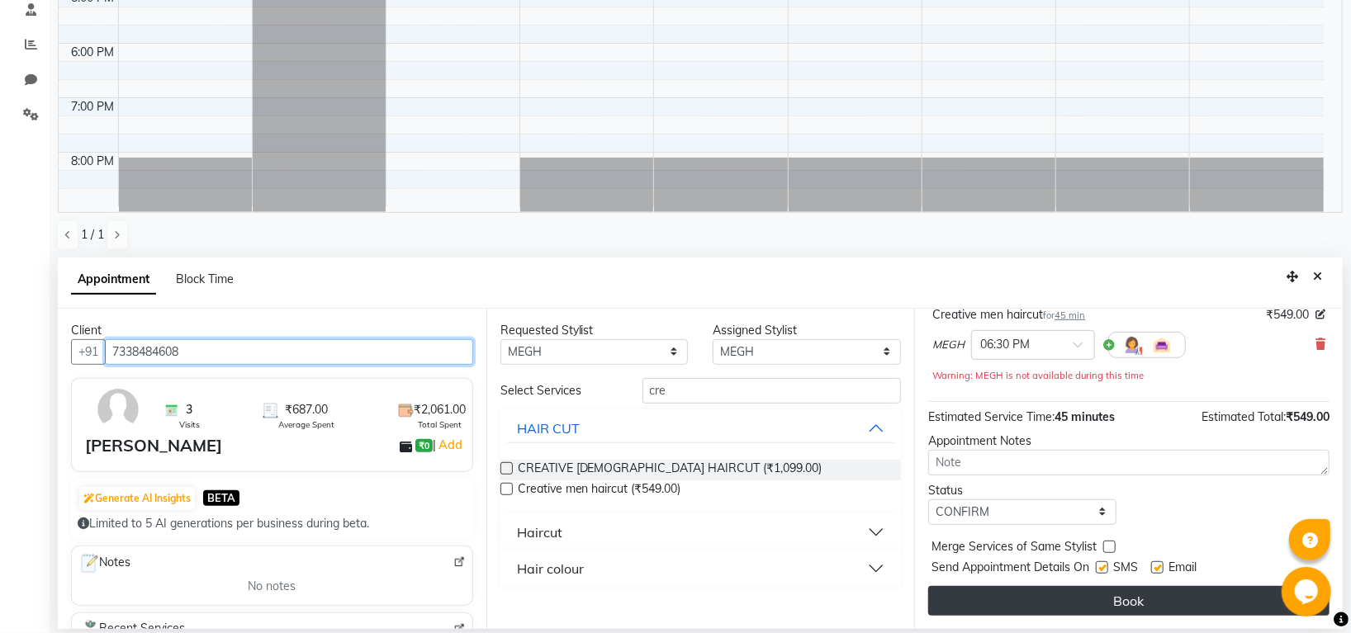
type input "7338484608"
click at [1072, 591] on button "Book" at bounding box center [1128, 601] width 401 height 30
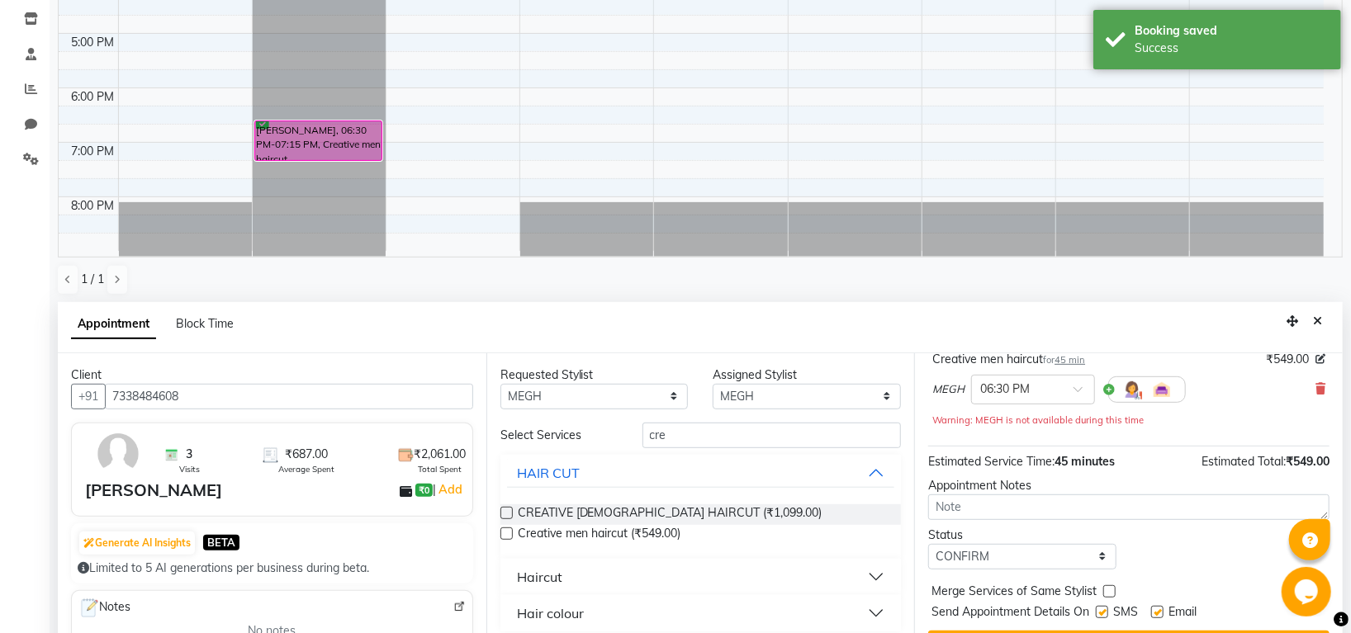
scroll to position [321, 0]
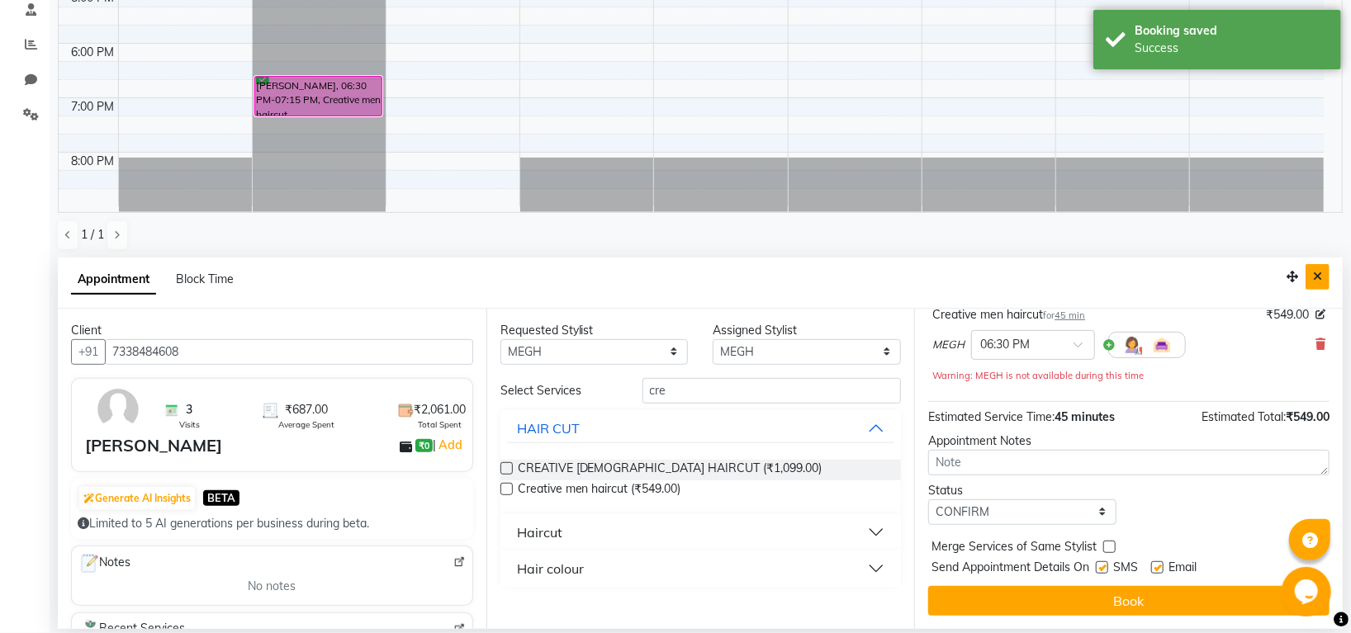
click at [1315, 279] on icon "Close" at bounding box center [1317, 277] width 9 height 12
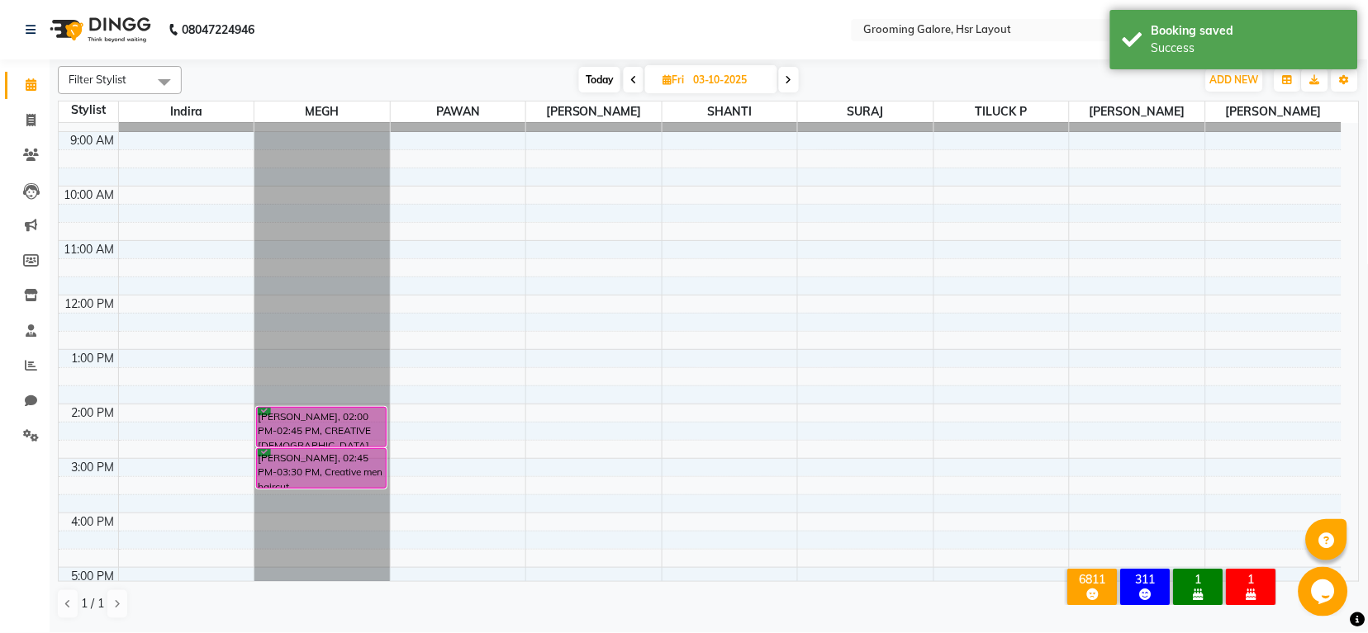
scroll to position [0, 0]
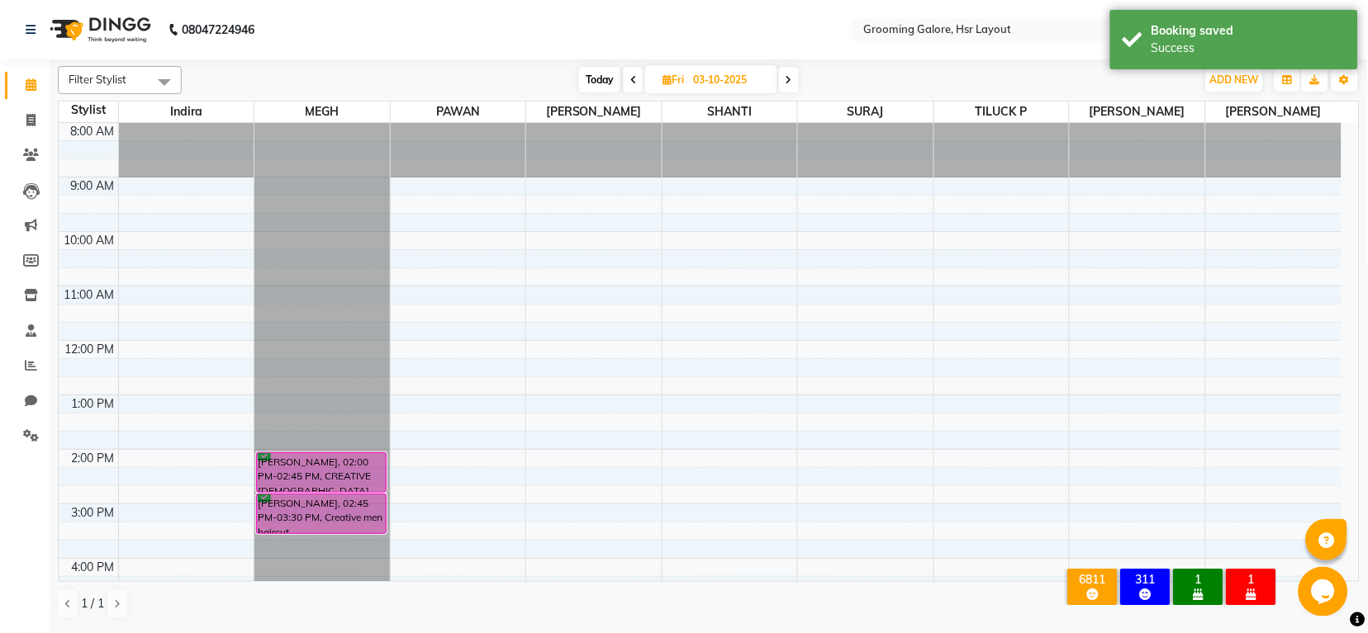
click at [634, 80] on icon at bounding box center [633, 80] width 7 height 10
type input "02-10-2025"
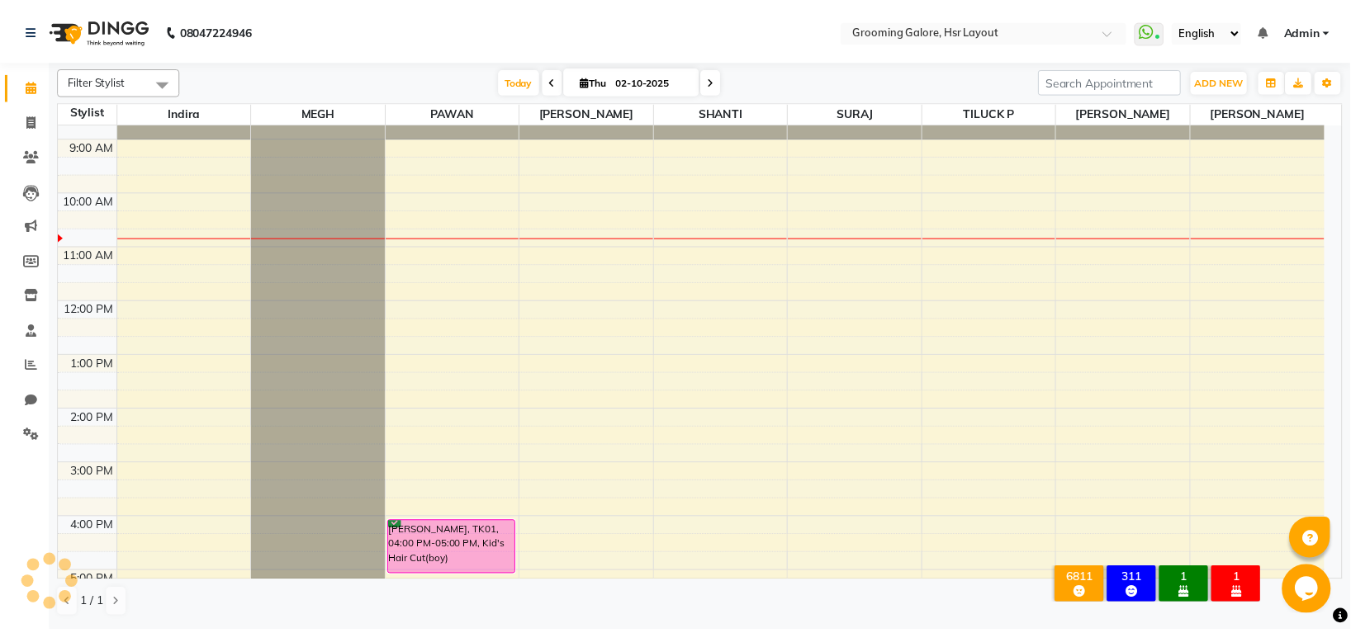
scroll to position [36, 0]
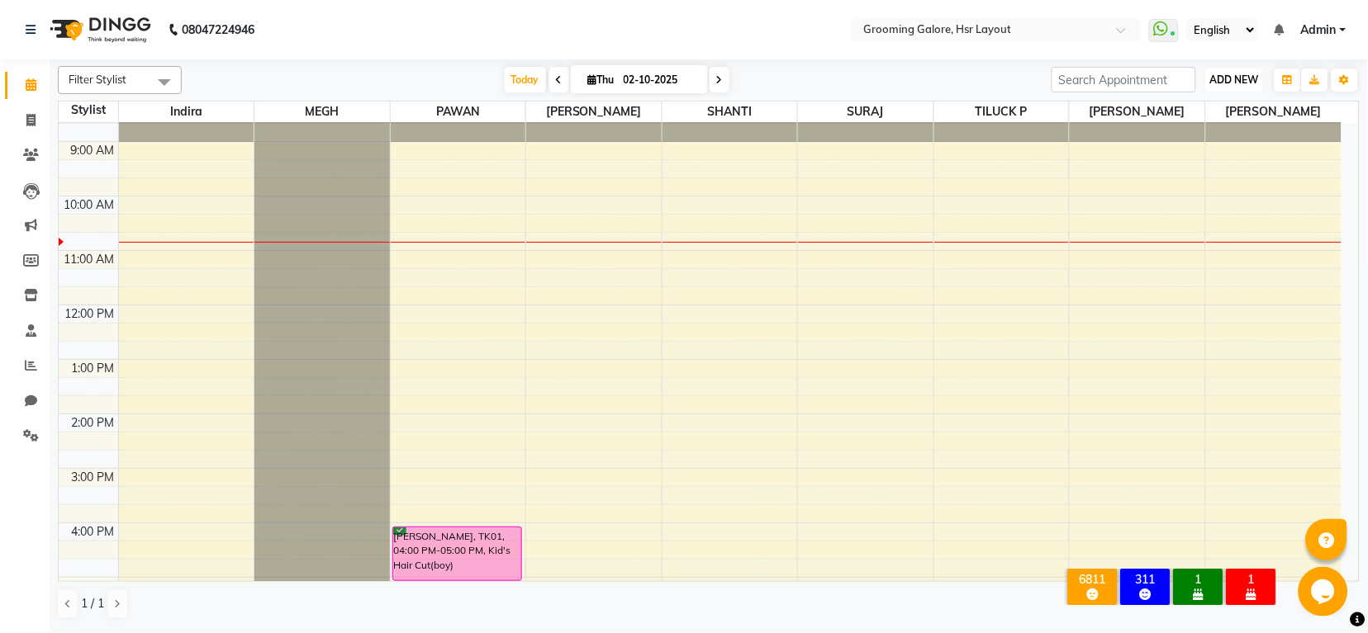
click at [1221, 86] on button "ADD NEW Toggle Dropdown" at bounding box center [1234, 80] width 57 height 23
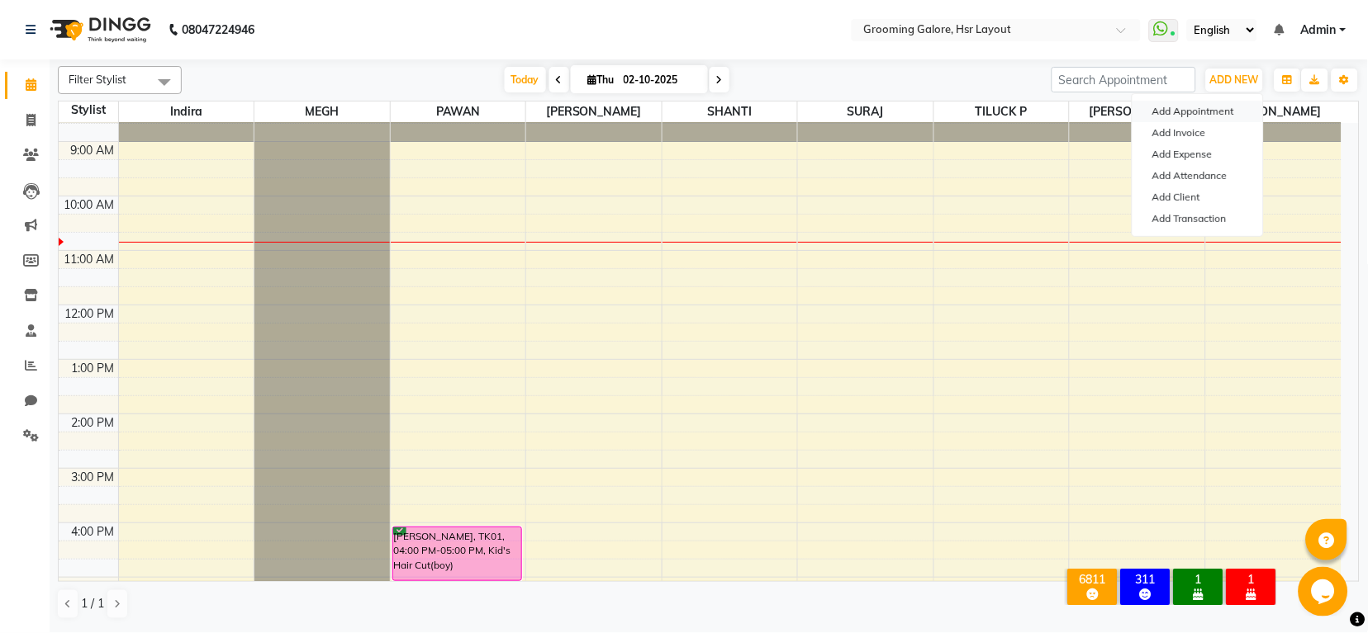
click at [1202, 113] on button "Add Appointment" at bounding box center [1197, 111] width 130 height 21
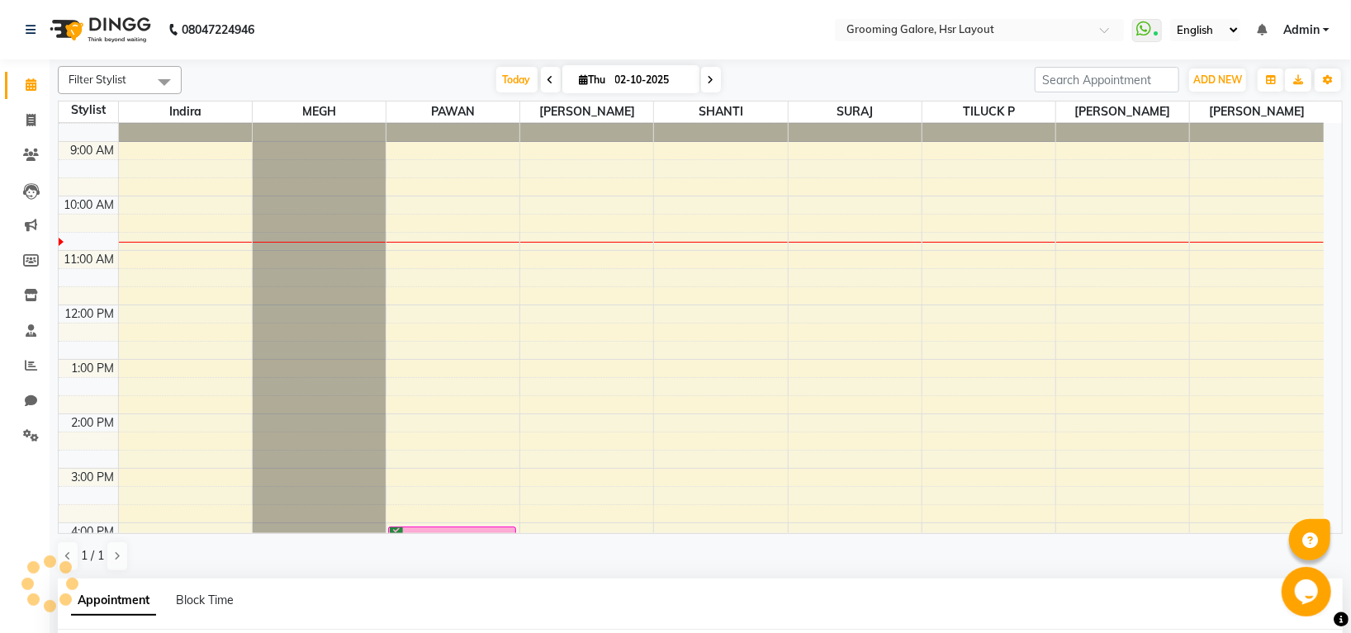
scroll to position [95, 0]
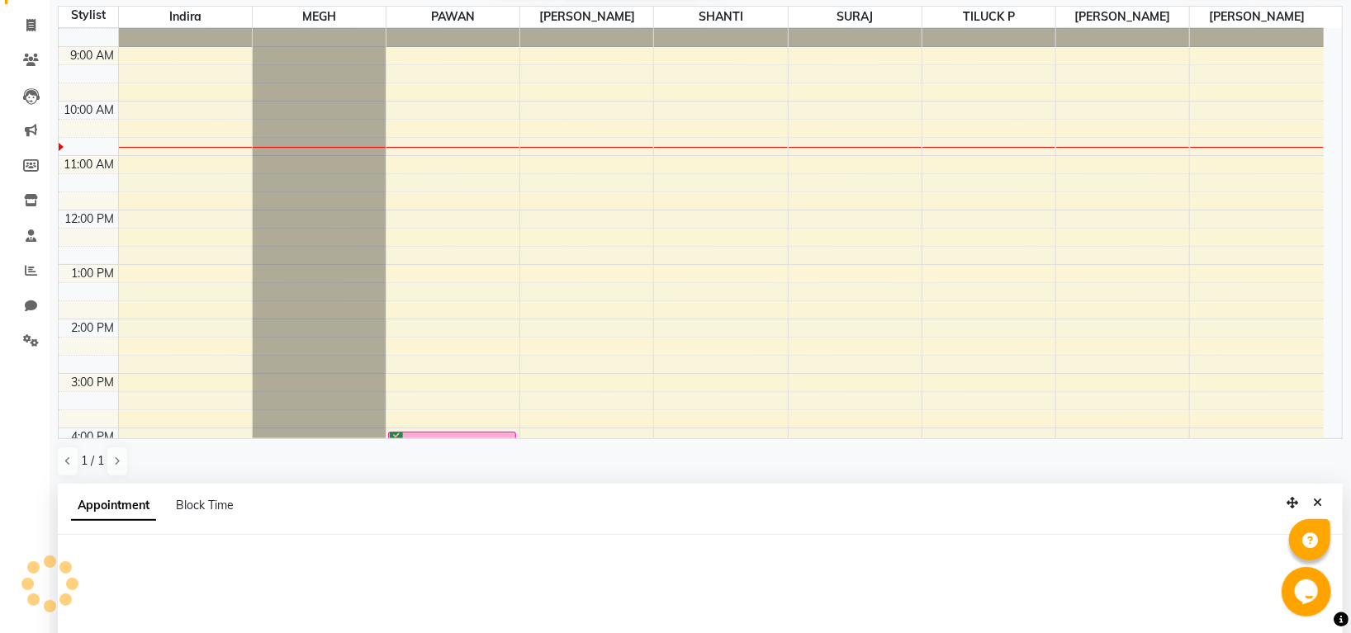
select select "540"
select select "tentative"
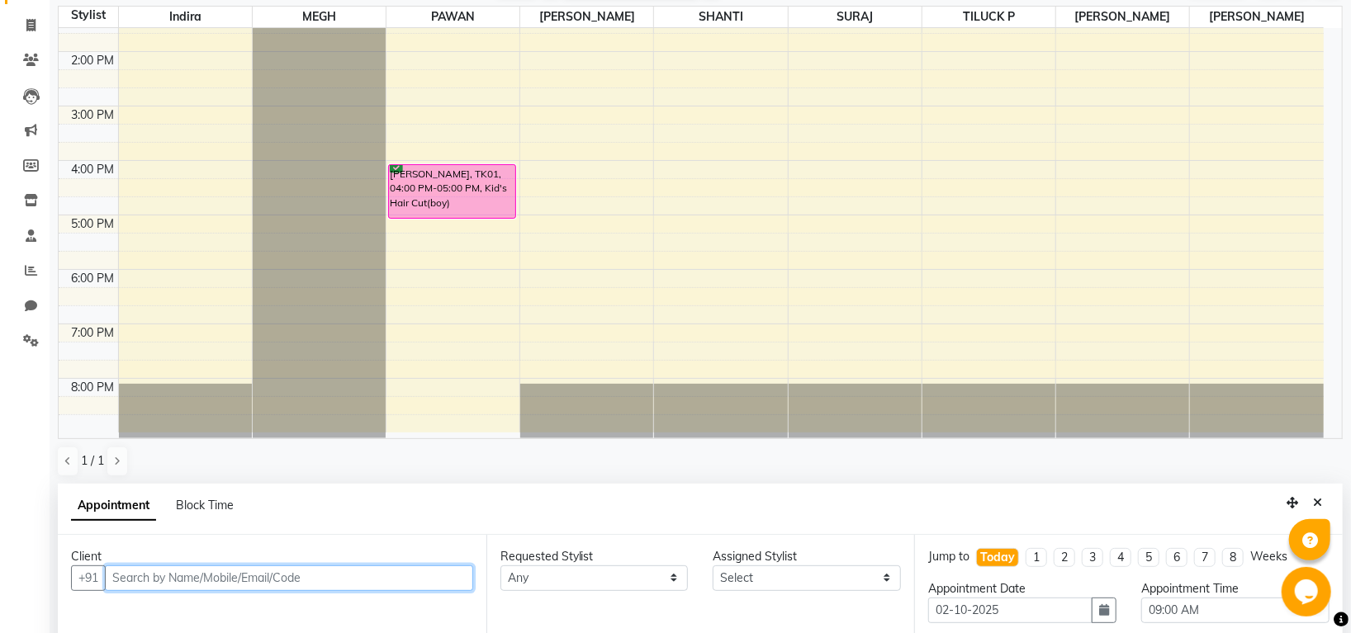
scroll to position [321, 0]
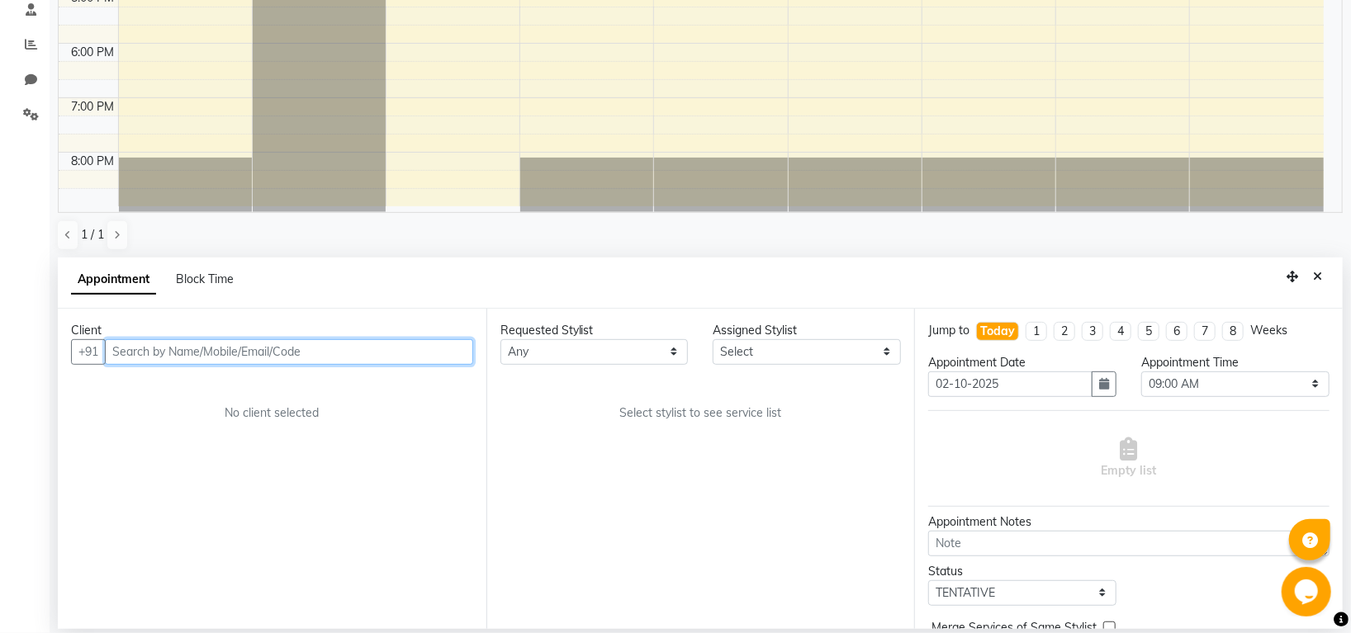
click at [373, 356] on input "text" at bounding box center [289, 352] width 368 height 26
click at [402, 358] on input "text" at bounding box center [289, 352] width 368 height 26
click at [433, 350] on input "text" at bounding box center [289, 352] width 368 height 26
click at [373, 353] on input "text" at bounding box center [289, 352] width 368 height 26
click at [375, 347] on input "text" at bounding box center [289, 352] width 368 height 26
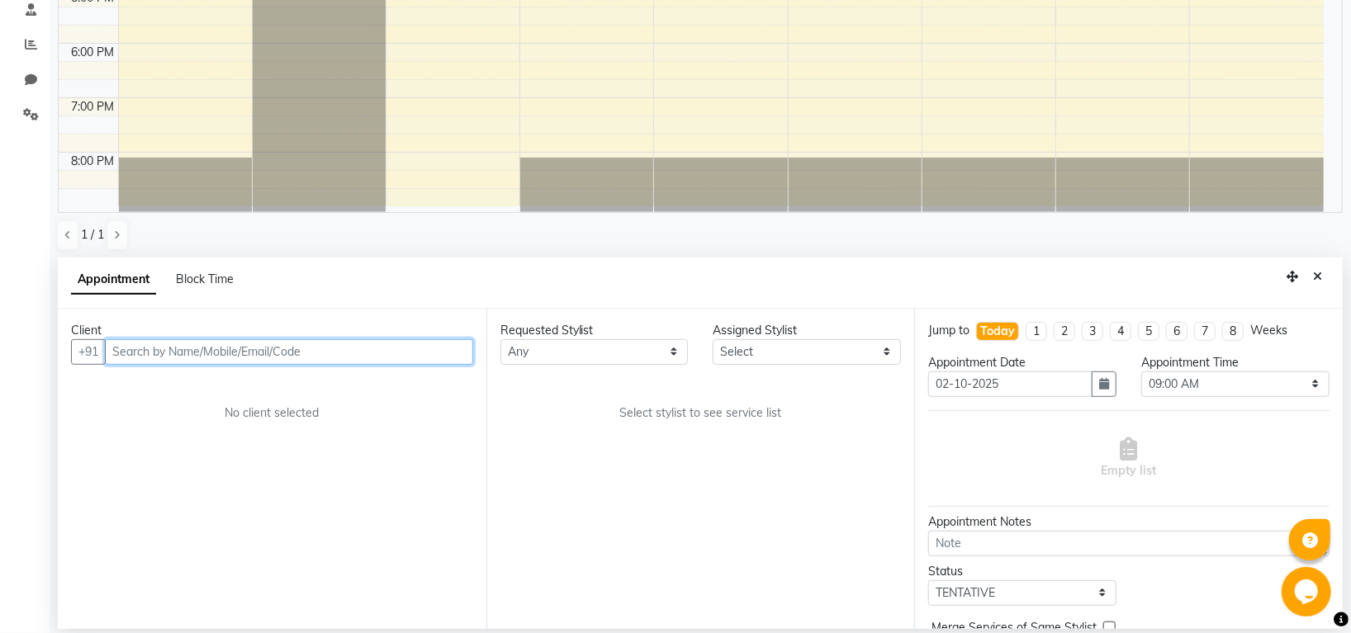
click at [366, 363] on input "text" at bounding box center [289, 352] width 368 height 26
click at [276, 363] on input "9620831341" at bounding box center [255, 352] width 300 height 26
type input "9620831341"
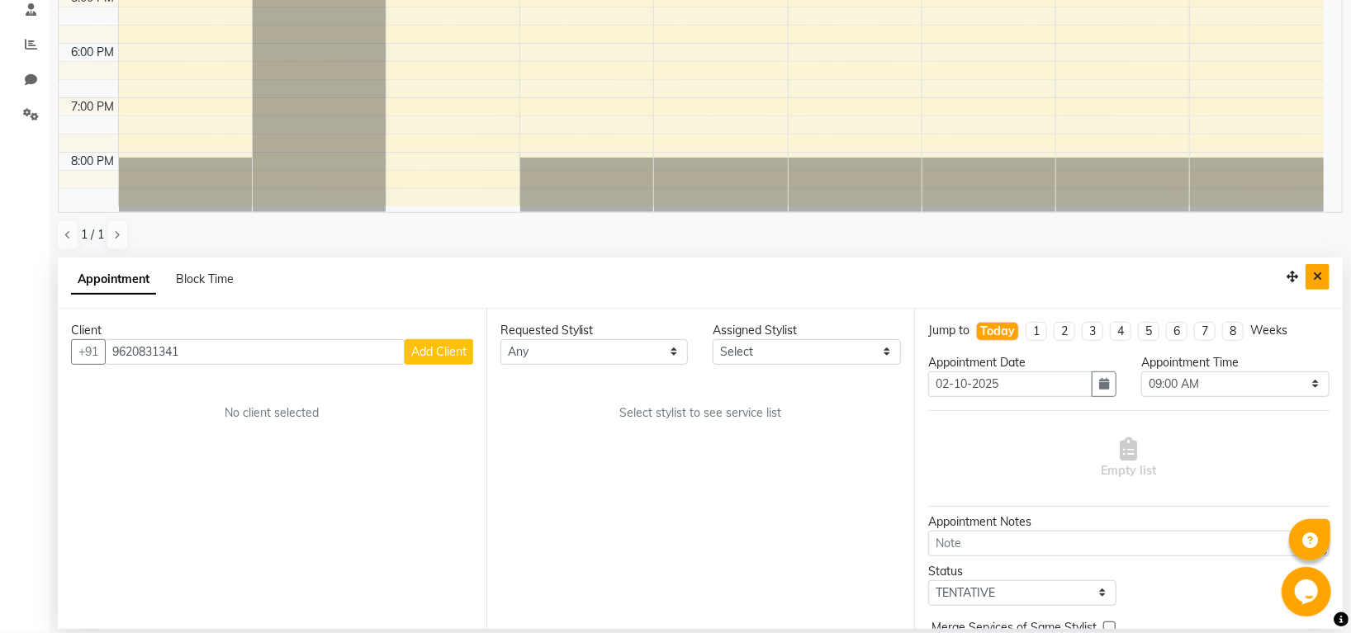
click at [1318, 274] on icon "Close" at bounding box center [1317, 277] width 9 height 12
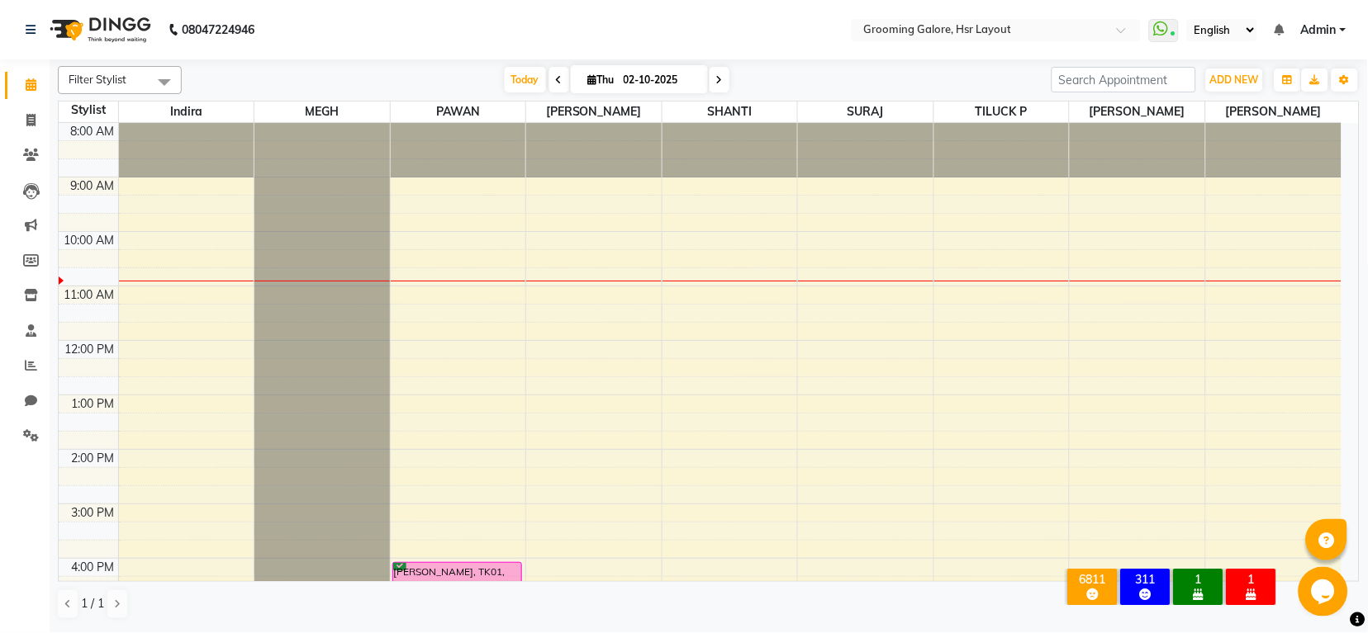
scroll to position [110, 0]
